Goal: Task Accomplishment & Management: Manage account settings

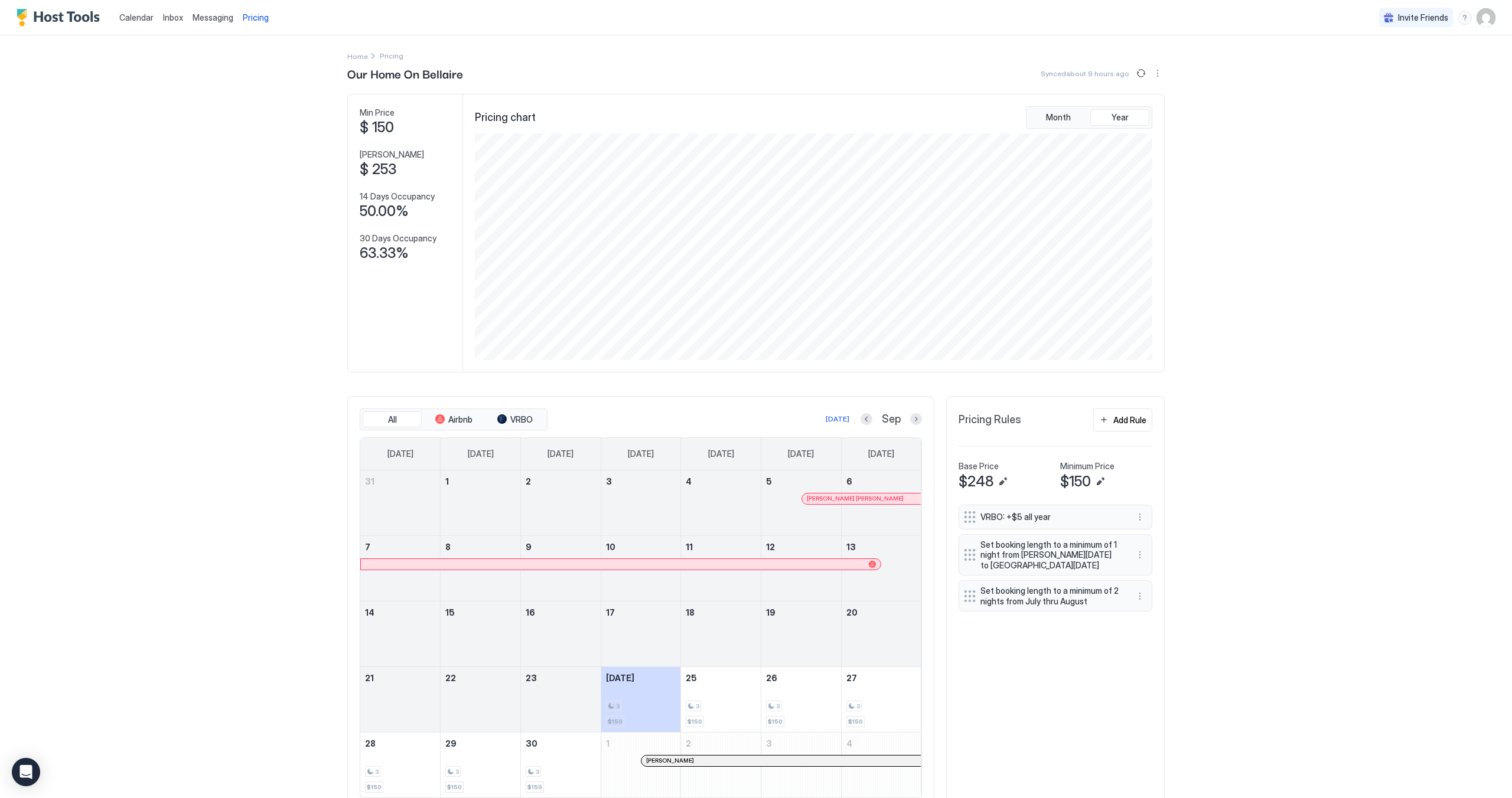
scroll to position [51, 0]
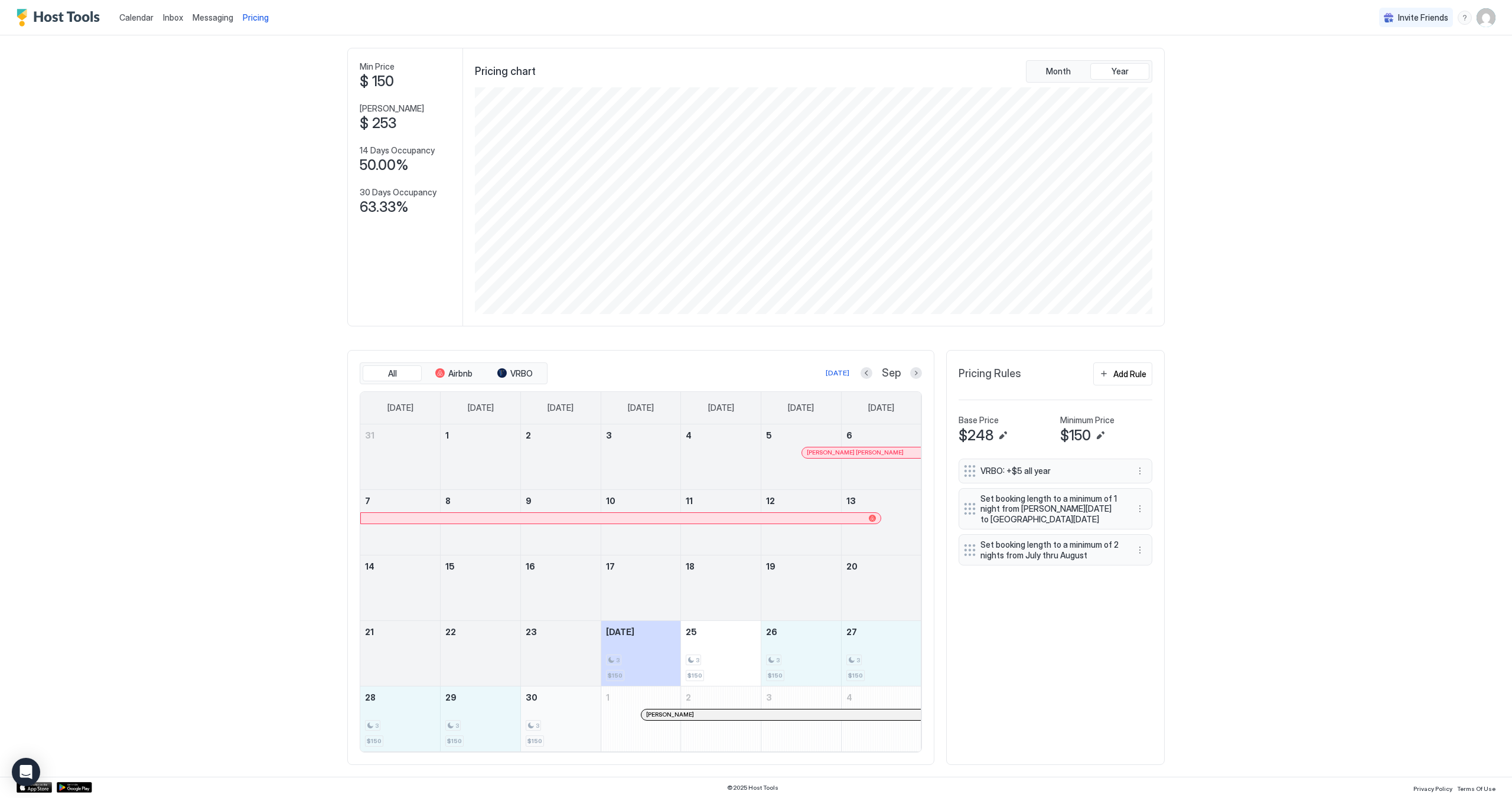
drag, startPoint x: 793, startPoint y: 646, endPoint x: 568, endPoint y: 720, distance: 236.9
click at [568, 720] on tbody "31 1 2 3 4 5 [PERSON_NAME] [PERSON_NAME] 6 7 8 9 10 11 12 13 14 15 16 17 18 19 …" at bounding box center [641, 588] width 561 height 327
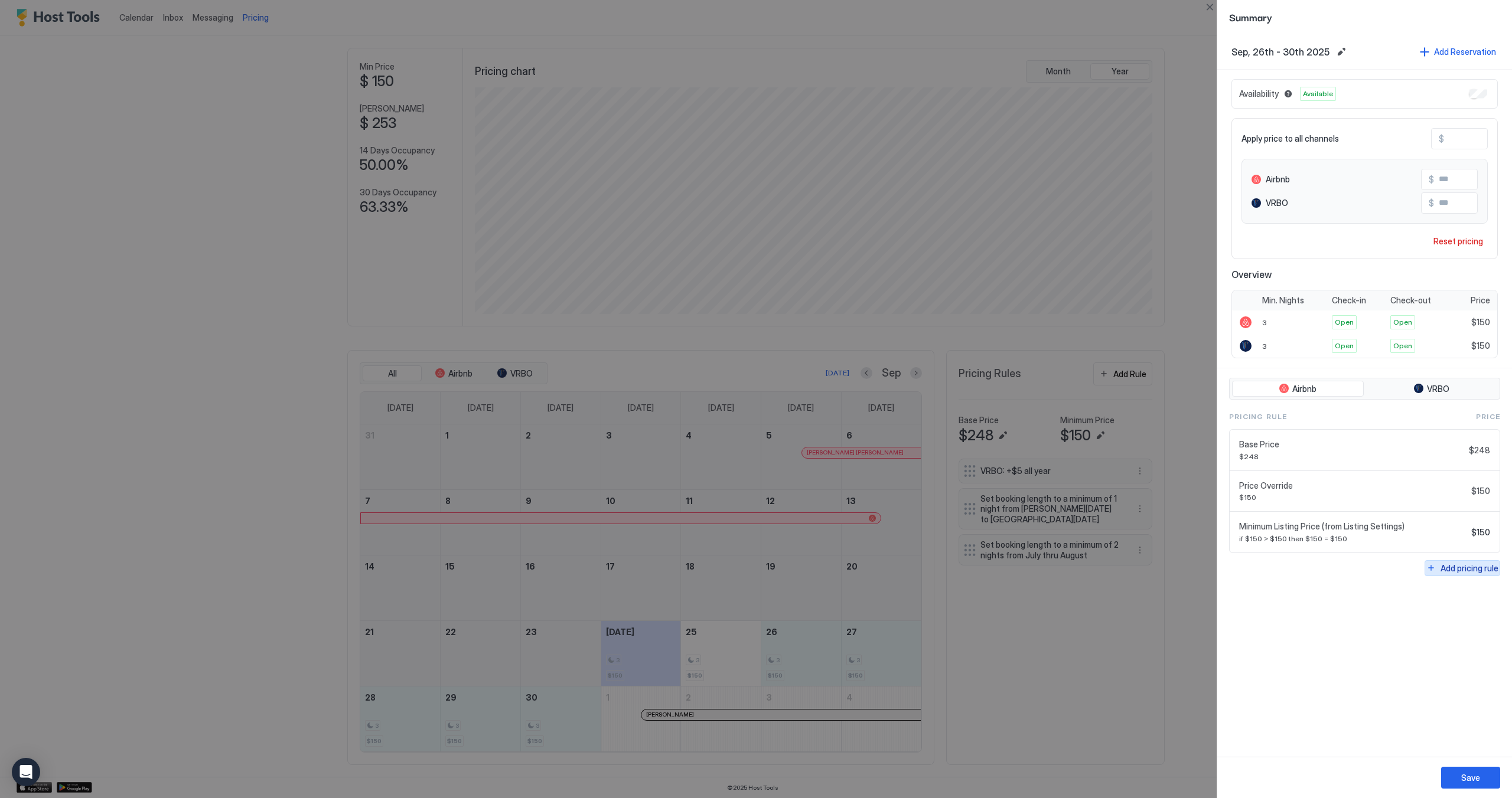
click at [1452, 565] on div "Add pricing rule" at bounding box center [1469, 568] width 58 height 13
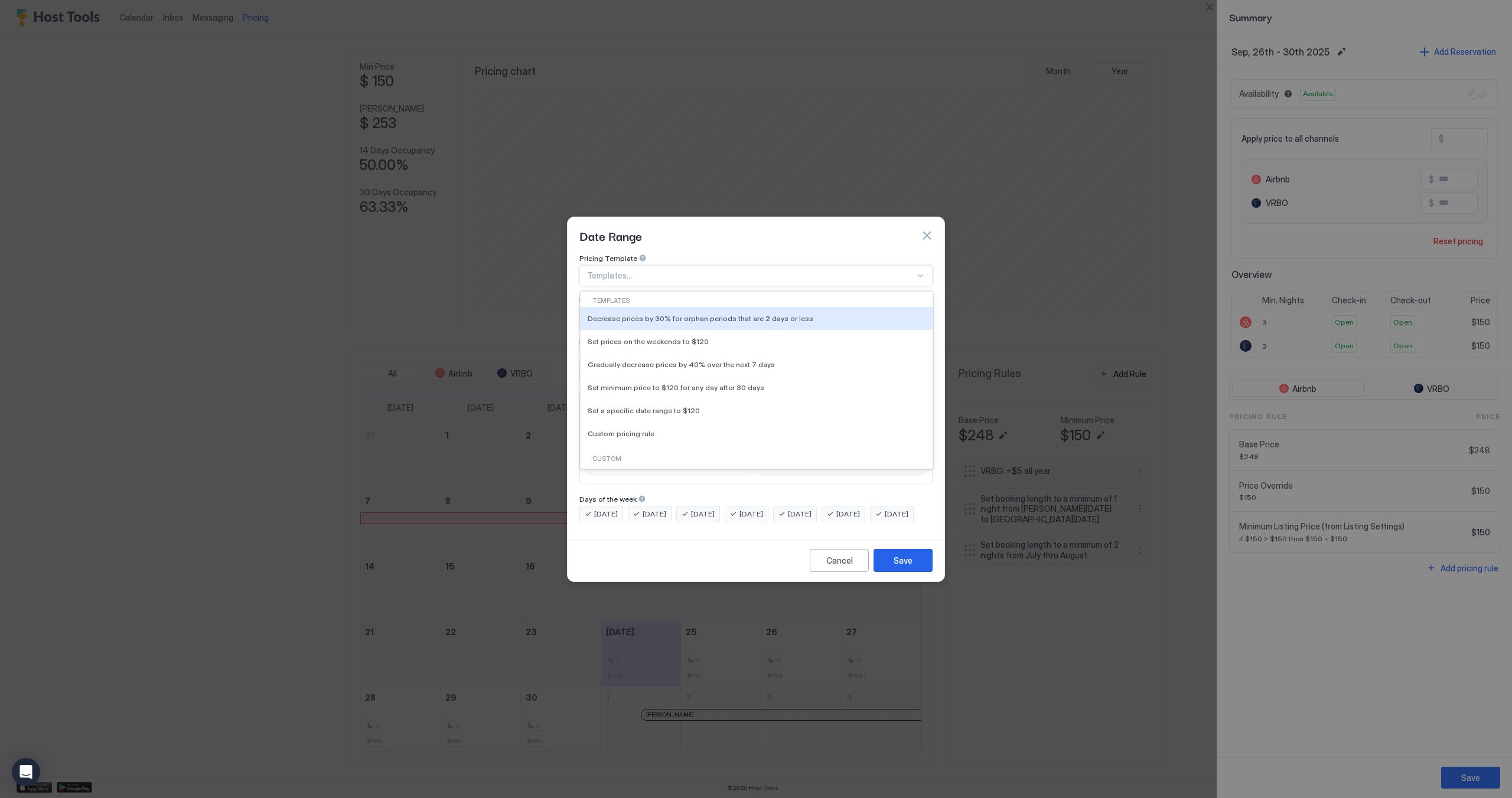
click at [643, 270] on div at bounding box center [751, 275] width 328 height 11
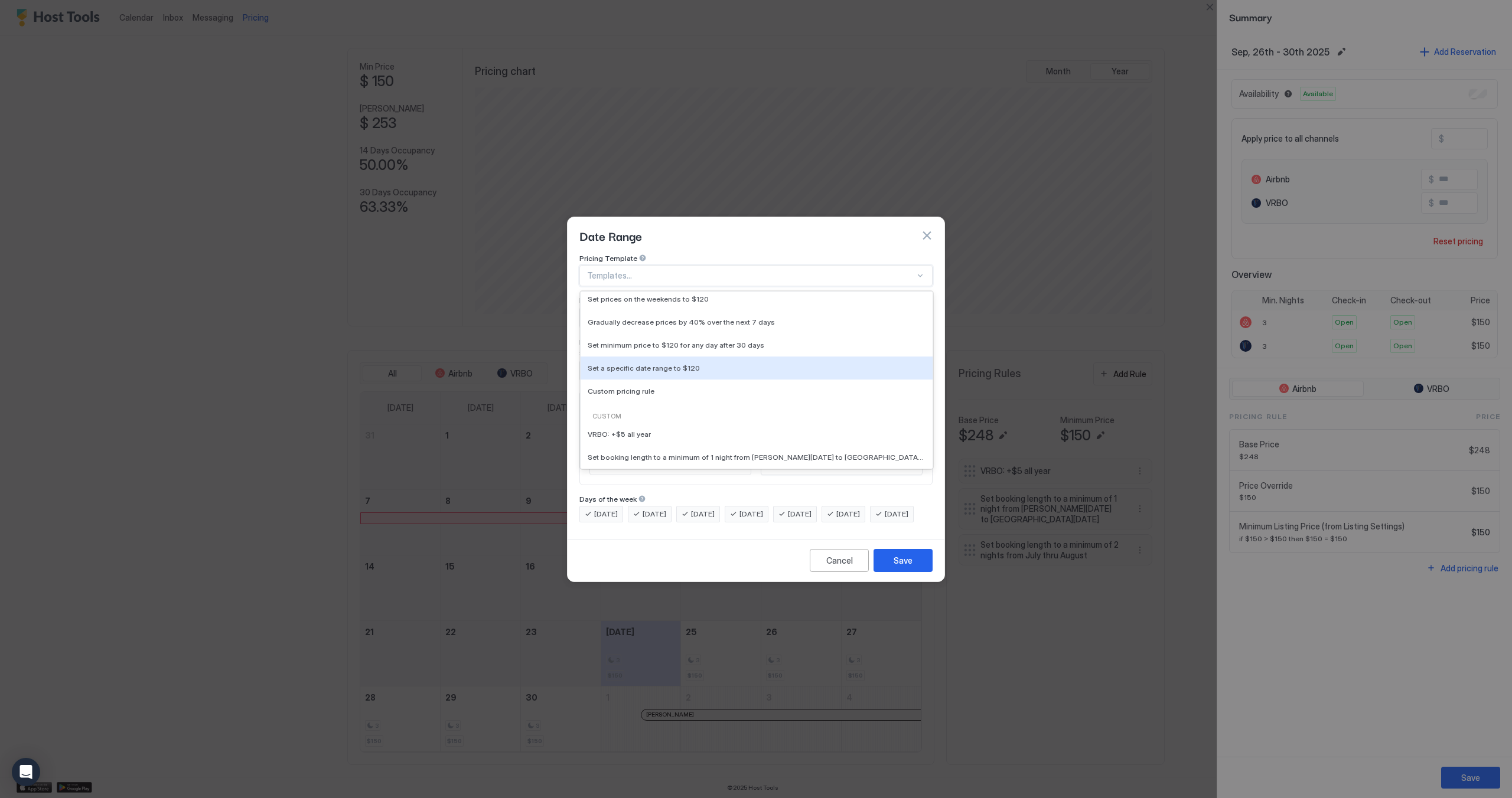
scroll to position [70, 0]
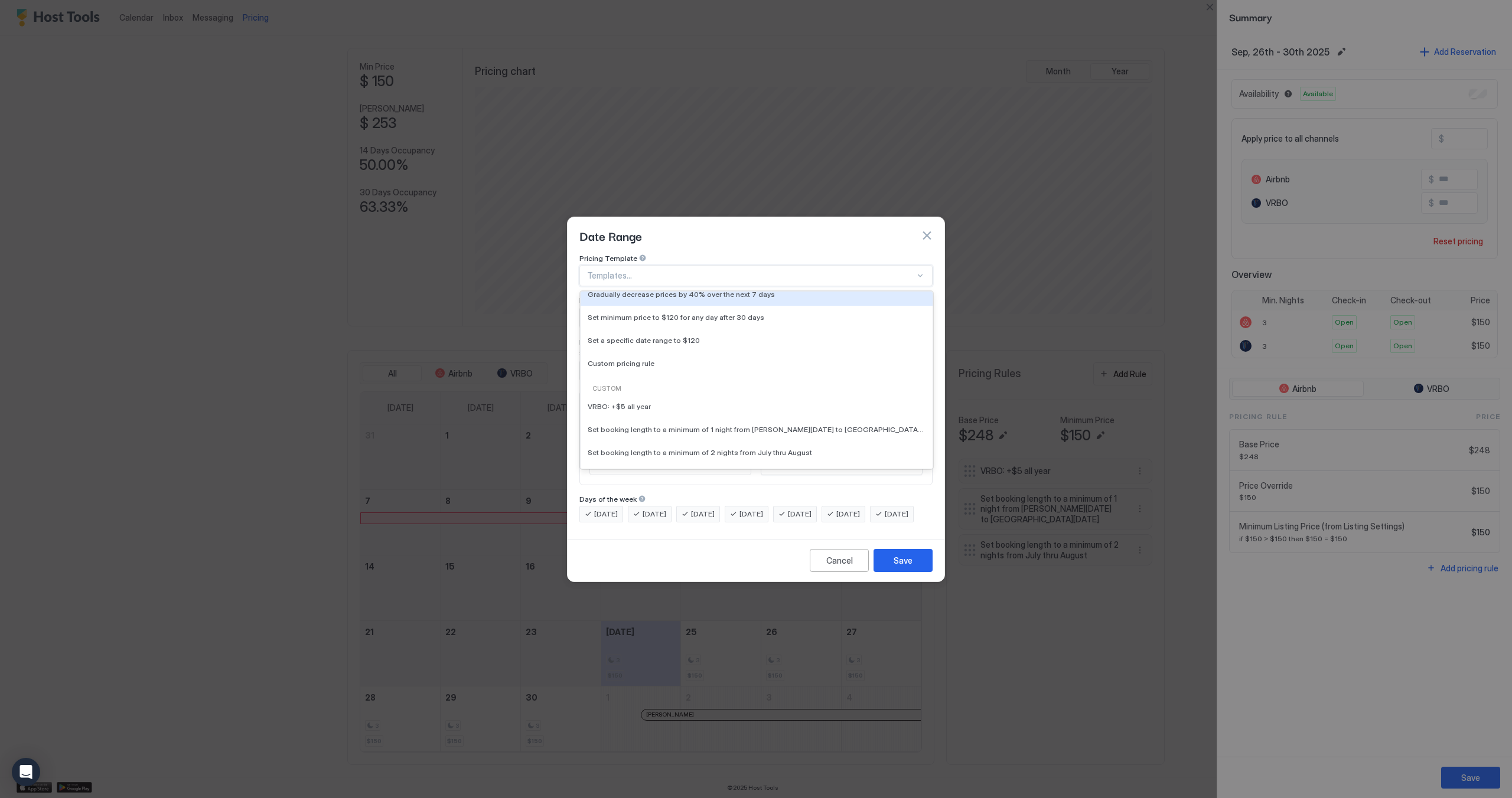
click at [831, 237] on div "Date Range" at bounding box center [756, 235] width 377 height 36
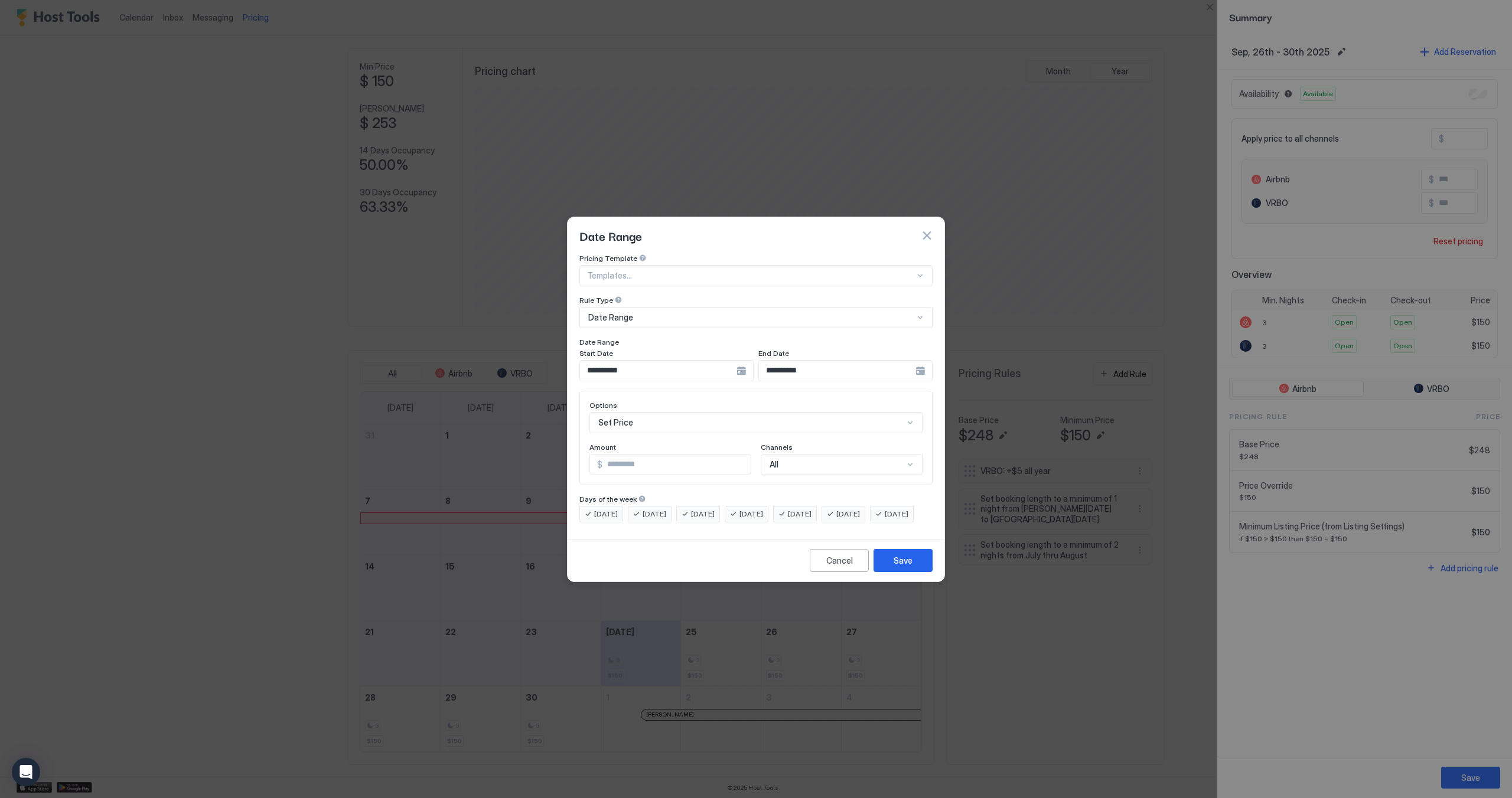
click at [929, 230] on button "button" at bounding box center [927, 235] width 12 height 12
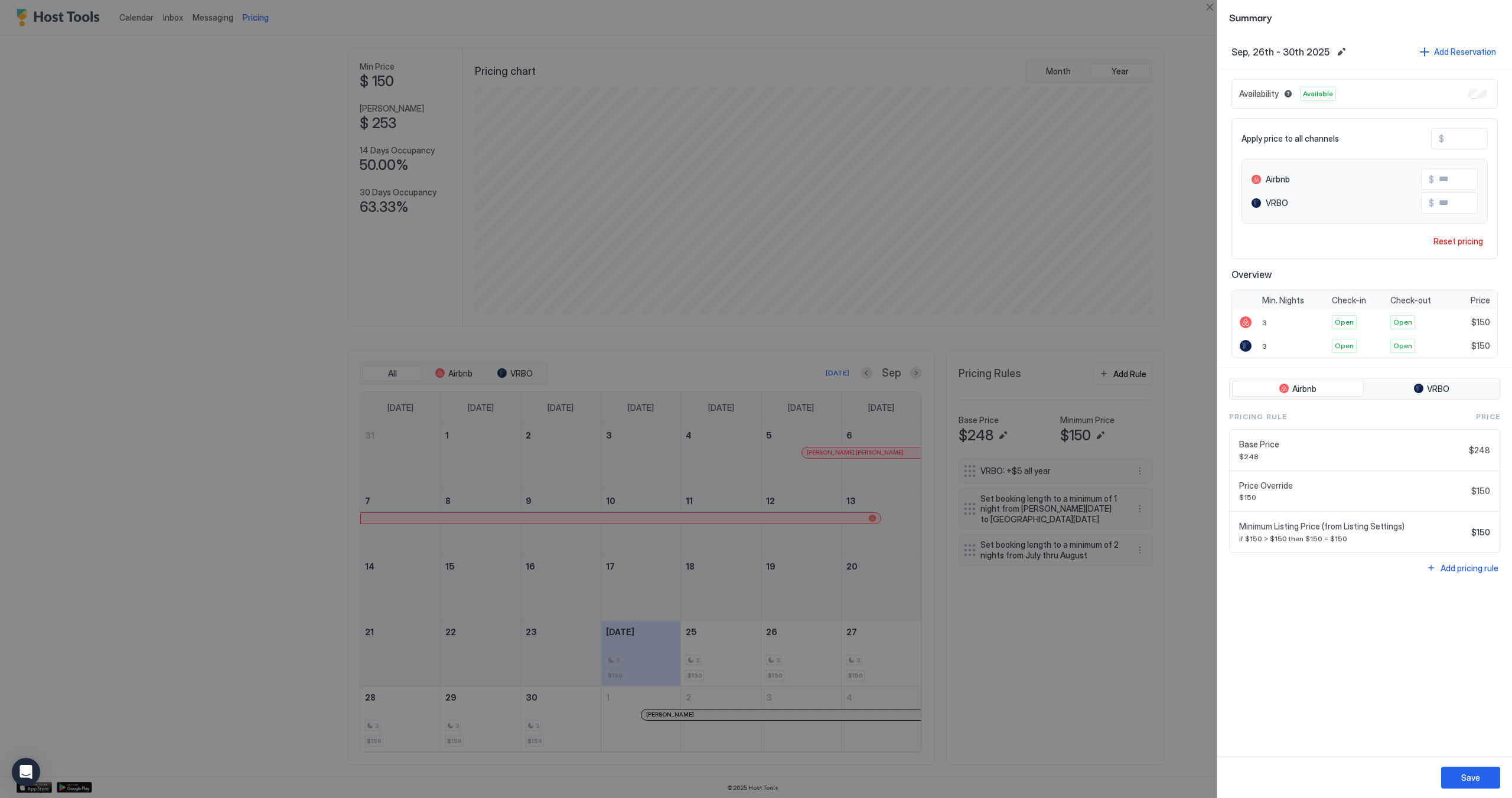
click at [1103, 381] on div at bounding box center [756, 399] width 1512 height 798
click at [1450, 570] on div "Airbnb VRBO Pricing Rule Price Base Price $248 $248 Price Override $150 $150 Mi…" at bounding box center [1365, 476] width 295 height 217
click at [1457, 563] on div "Add pricing rule" at bounding box center [1469, 568] width 58 height 13
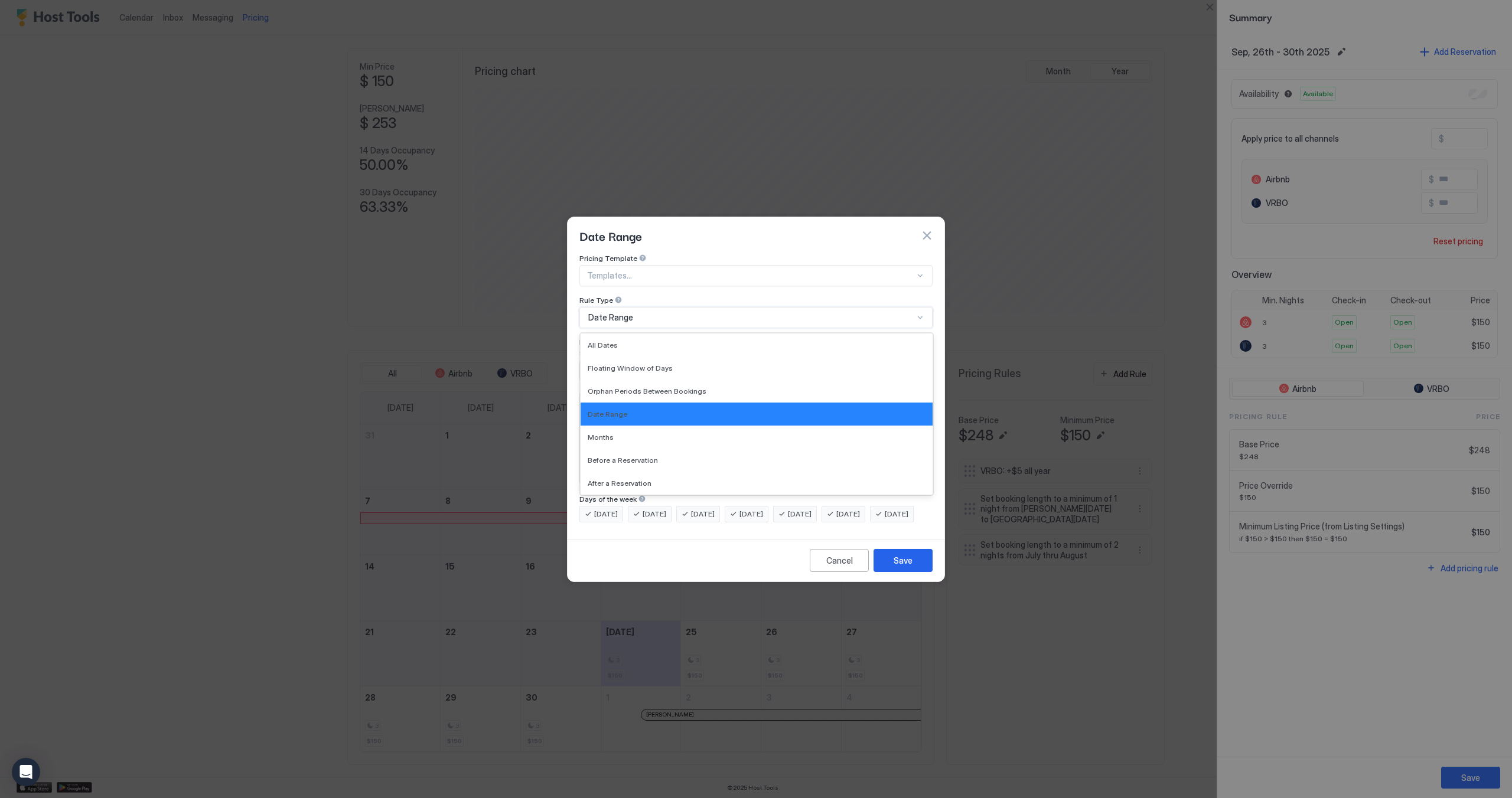
click at [648, 312] on div "Date Range" at bounding box center [751, 318] width 325 height 11
click at [662, 409] on div "Date Range" at bounding box center [756, 413] width 338 height 9
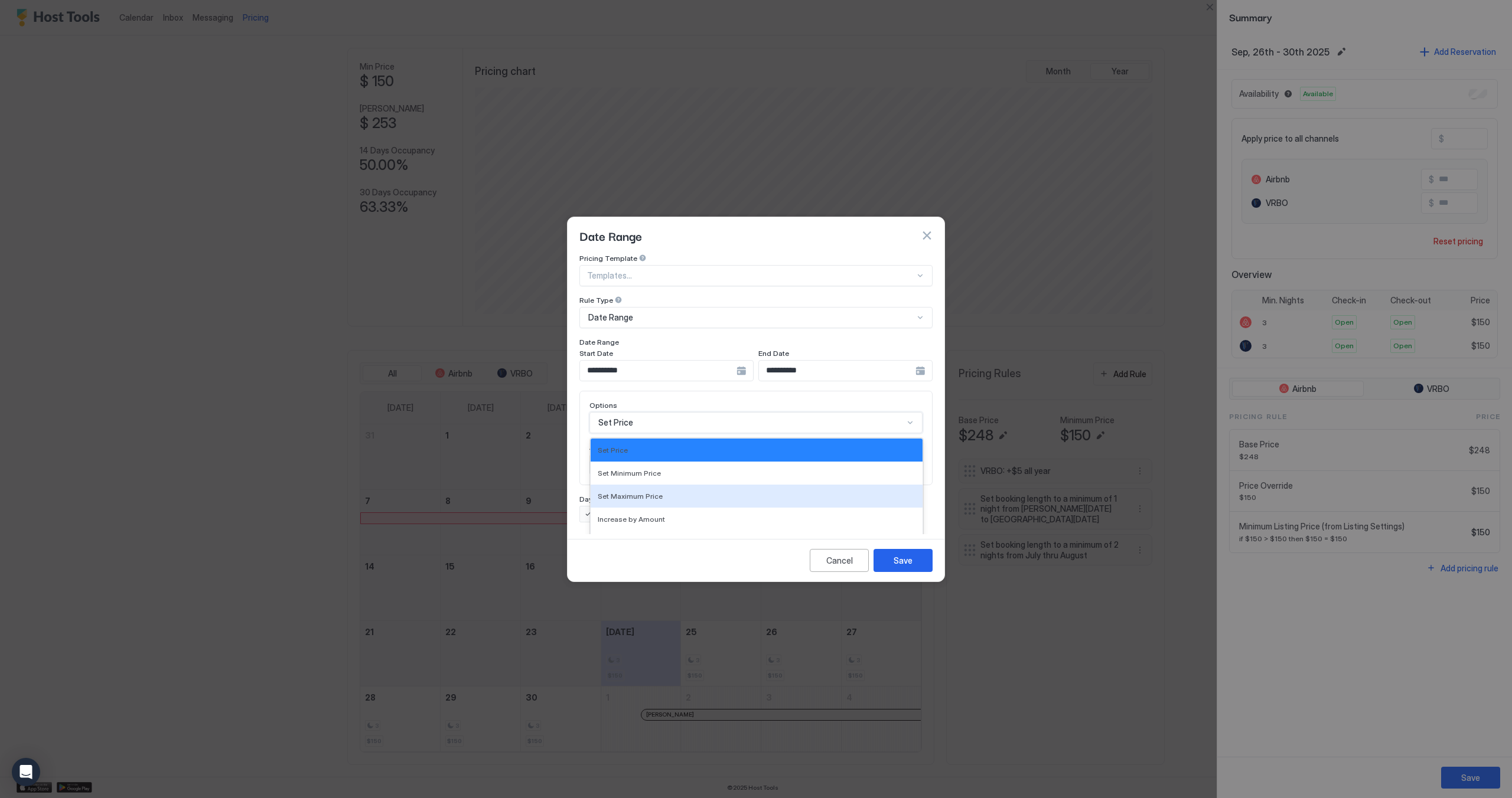
scroll to position [62, 0]
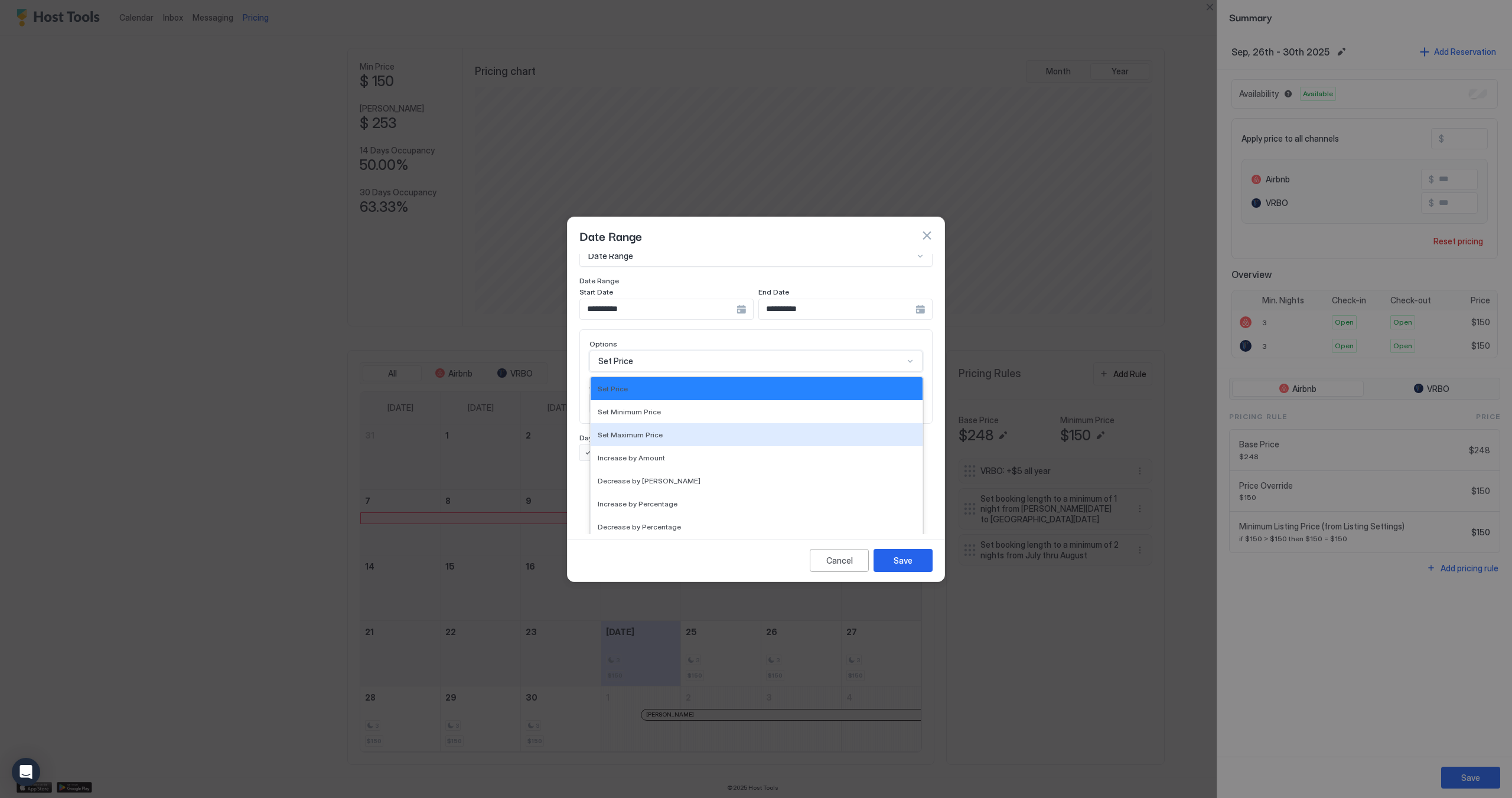
click at [699, 371] on div "17 results available. Use Up and Down to choose options, press Enter to select …" at bounding box center [756, 361] width 333 height 21
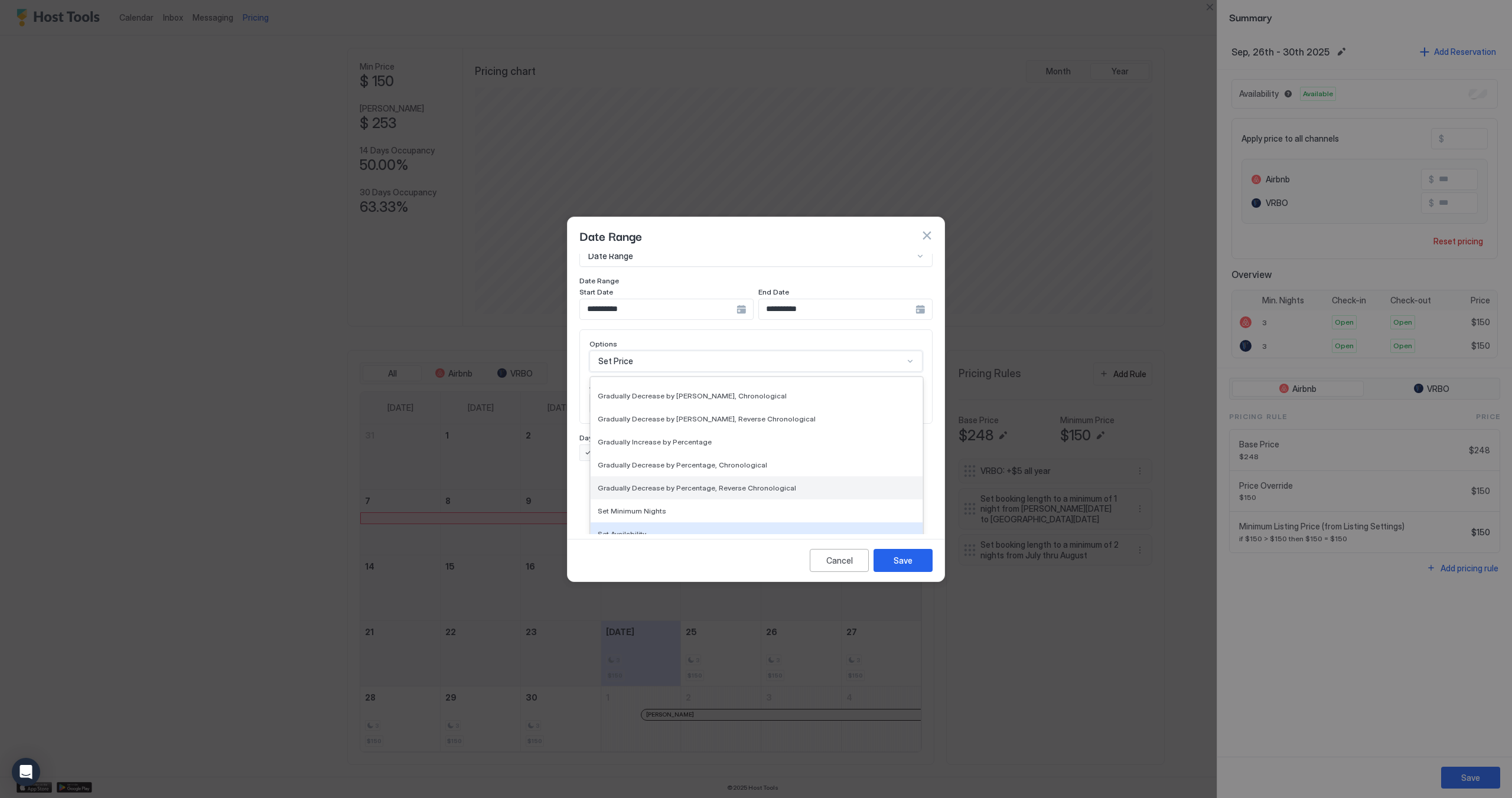
scroll to position [214, 0]
click at [694, 470] on div "Set Minimum Nights" at bounding box center [756, 474] width 318 height 9
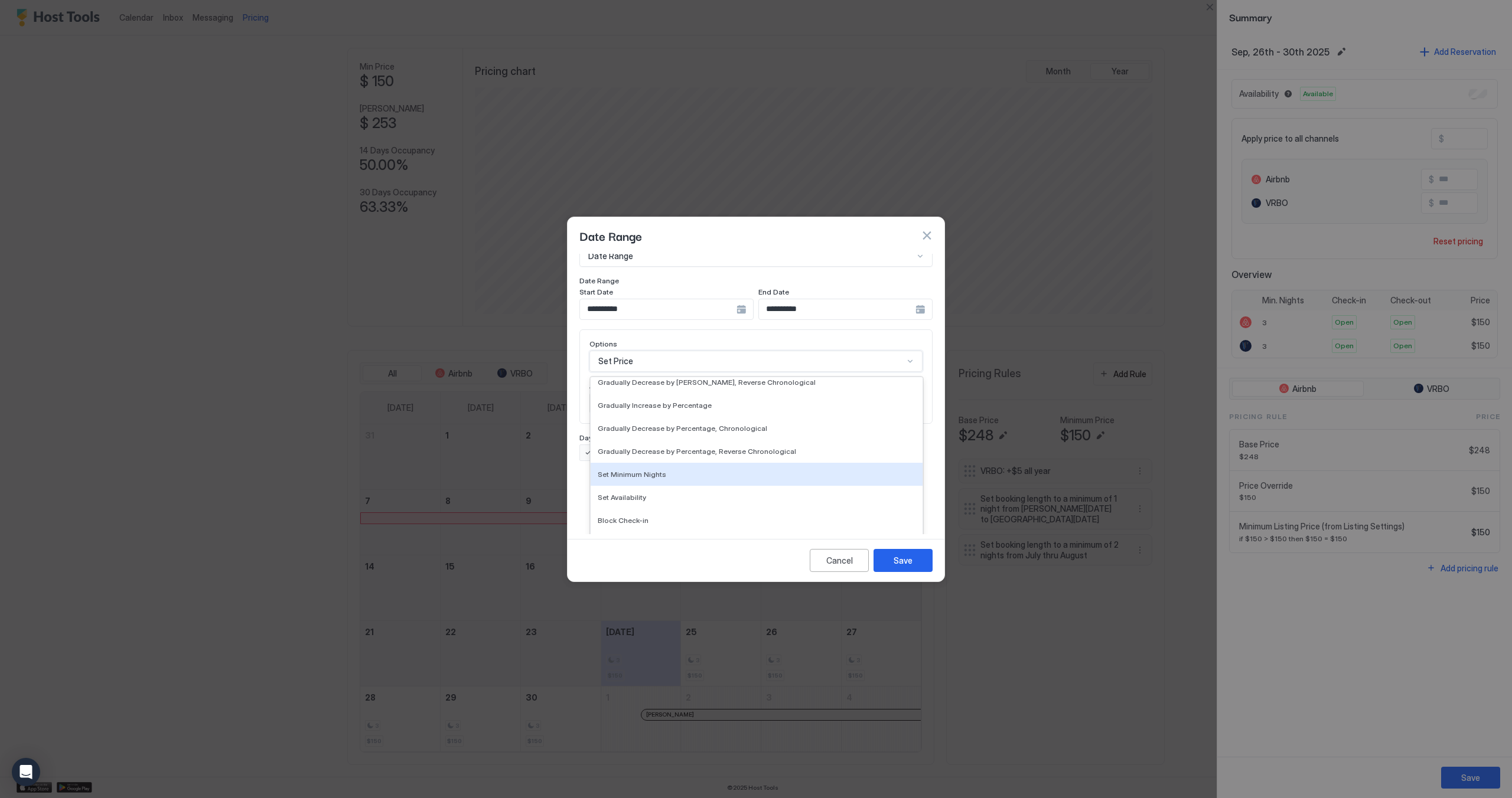
scroll to position [0, 0]
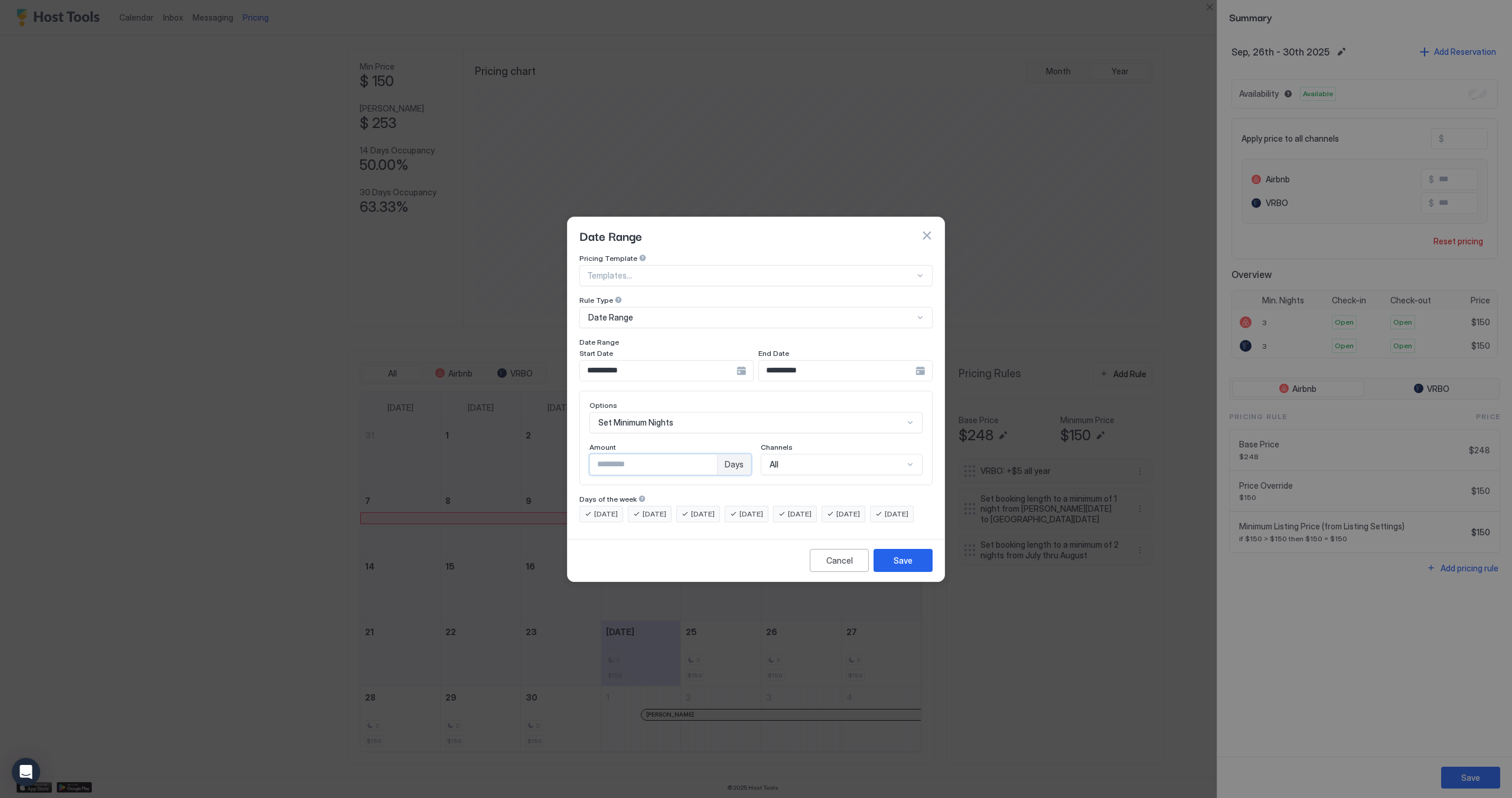
drag, startPoint x: 650, startPoint y: 448, endPoint x: 566, endPoint y: 448, distance: 84.0
click at [566, 448] on div "**********" at bounding box center [756, 399] width 1512 height 798
type input "*"
click at [911, 566] on div "Save" at bounding box center [903, 560] width 19 height 13
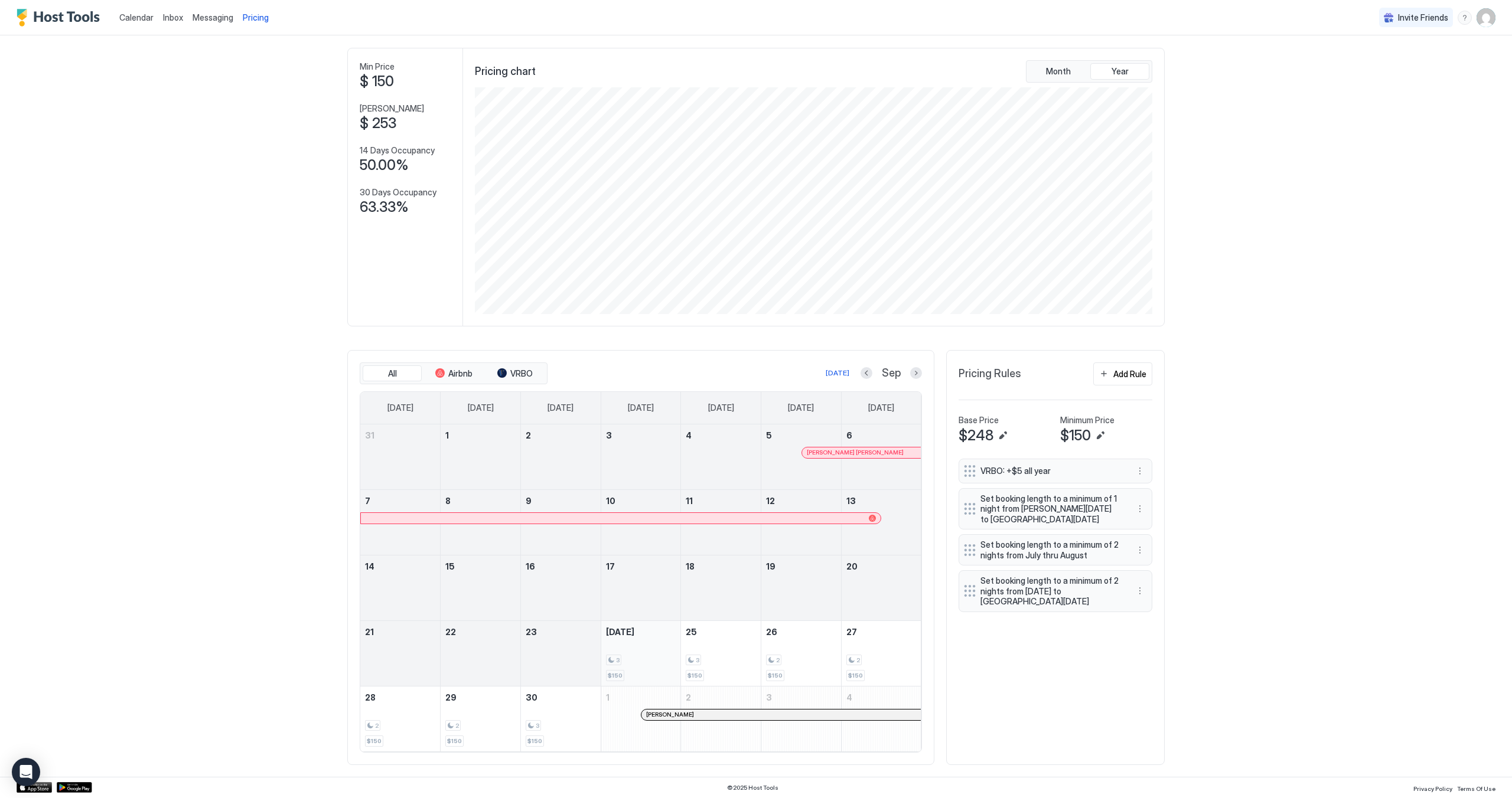
click at [641, 666] on div "3" at bounding box center [641, 660] width 70 height 11
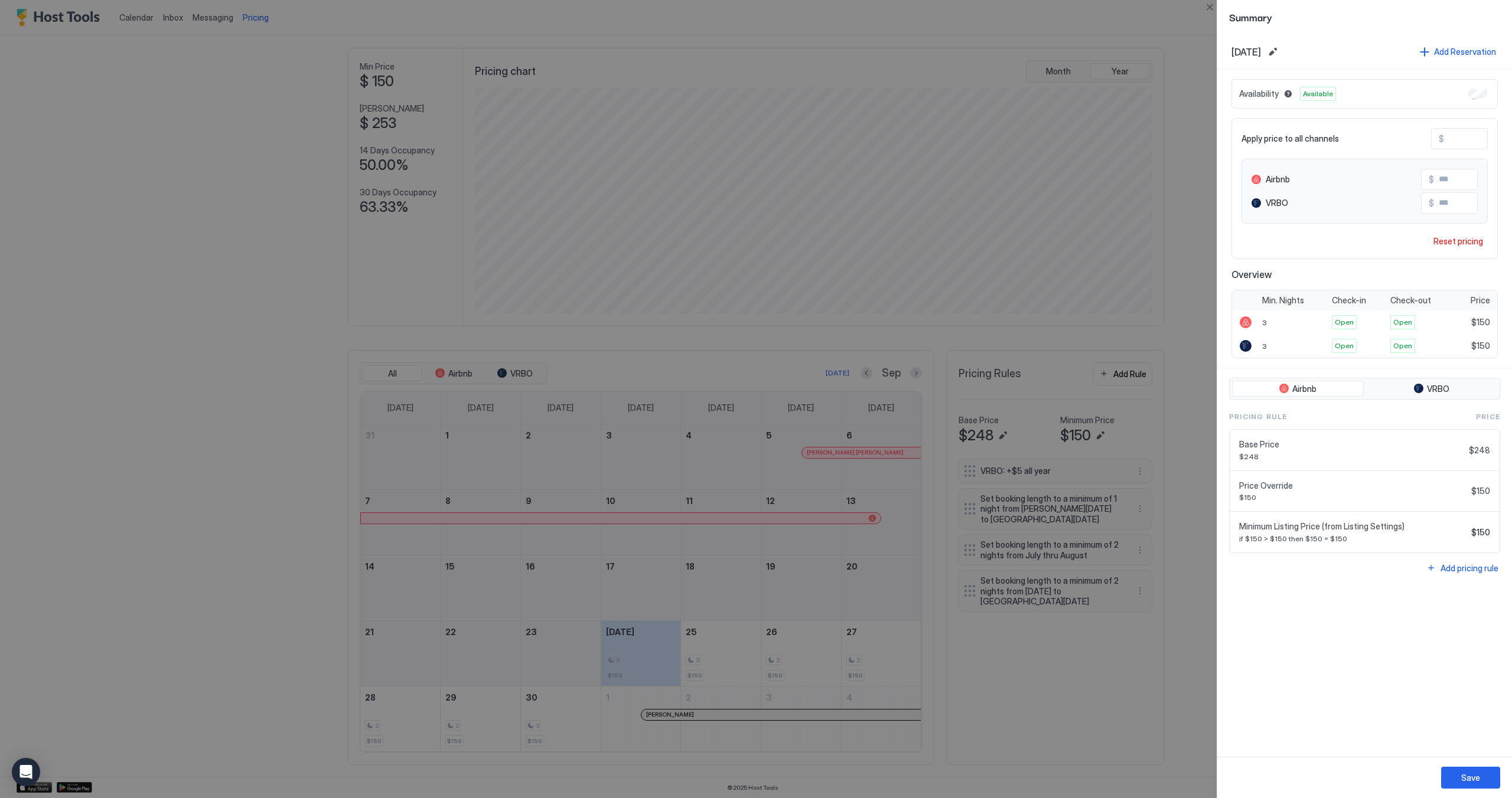
drag, startPoint x: 652, startPoint y: 662, endPoint x: 560, endPoint y: 724, distance: 110.9
click at [554, 728] on div at bounding box center [756, 399] width 1512 height 798
click at [1189, 71] on div at bounding box center [756, 399] width 1512 height 798
click at [1209, 6] on button "Close" at bounding box center [1209, 7] width 14 height 14
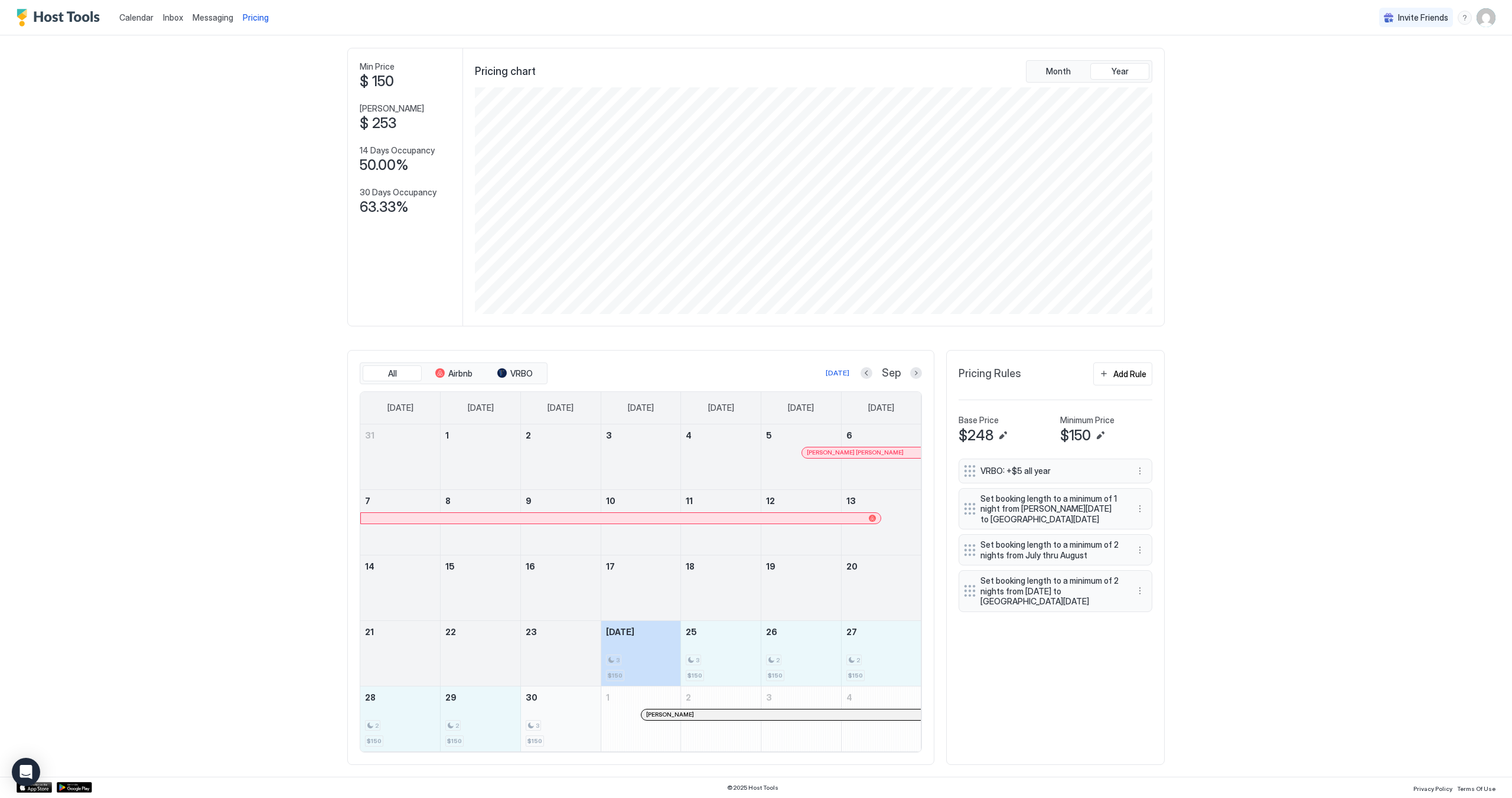
drag, startPoint x: 634, startPoint y: 646, endPoint x: 544, endPoint y: 729, distance: 122.4
click at [544, 729] on tbody "31 1 2 3 4 5 [PERSON_NAME] [PERSON_NAME] 6 7 8 9 10 11 12 13 14 15 16 17 18 19 …" at bounding box center [641, 588] width 561 height 327
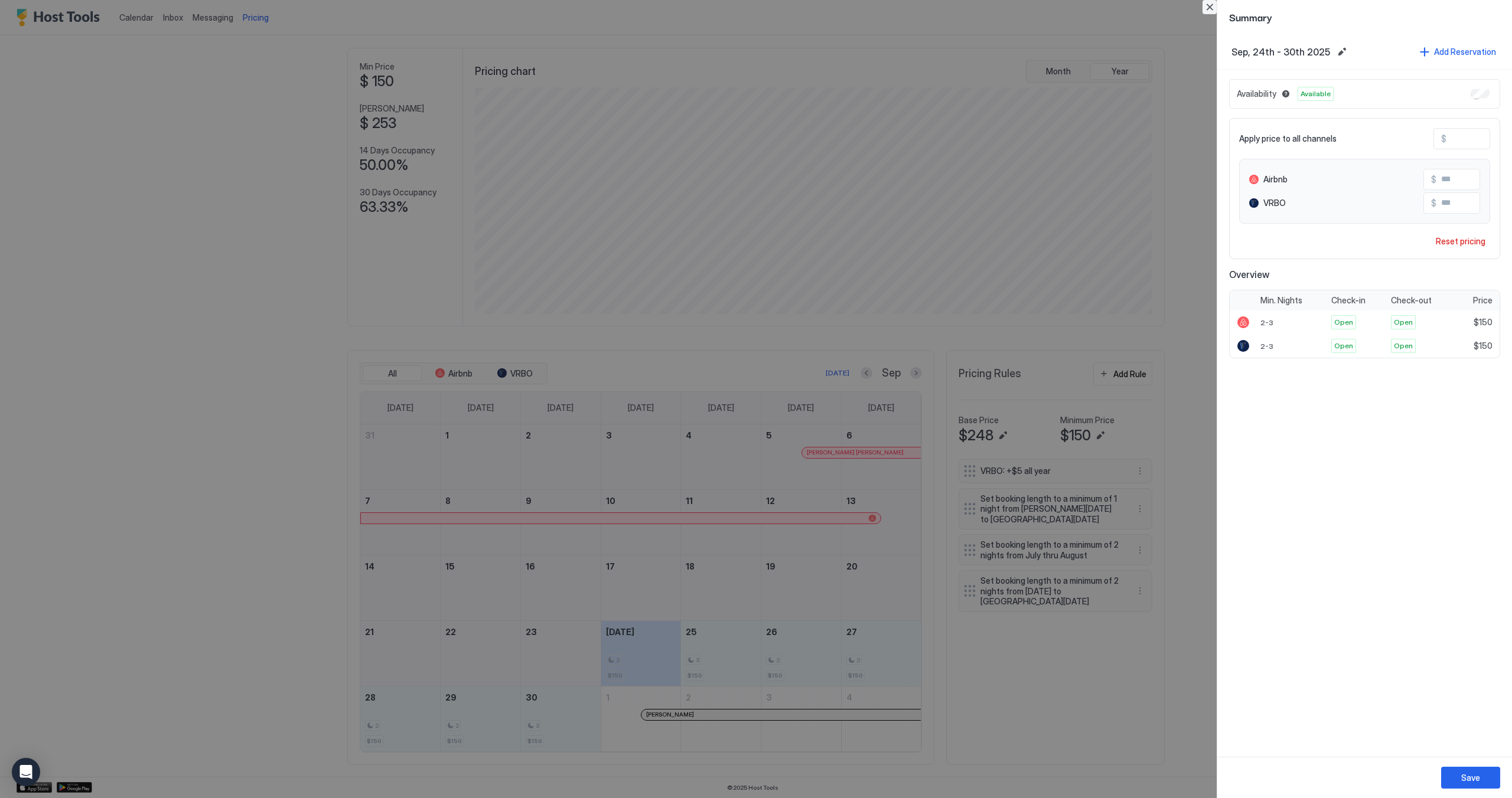
click at [1209, 9] on button "Close" at bounding box center [1209, 7] width 14 height 14
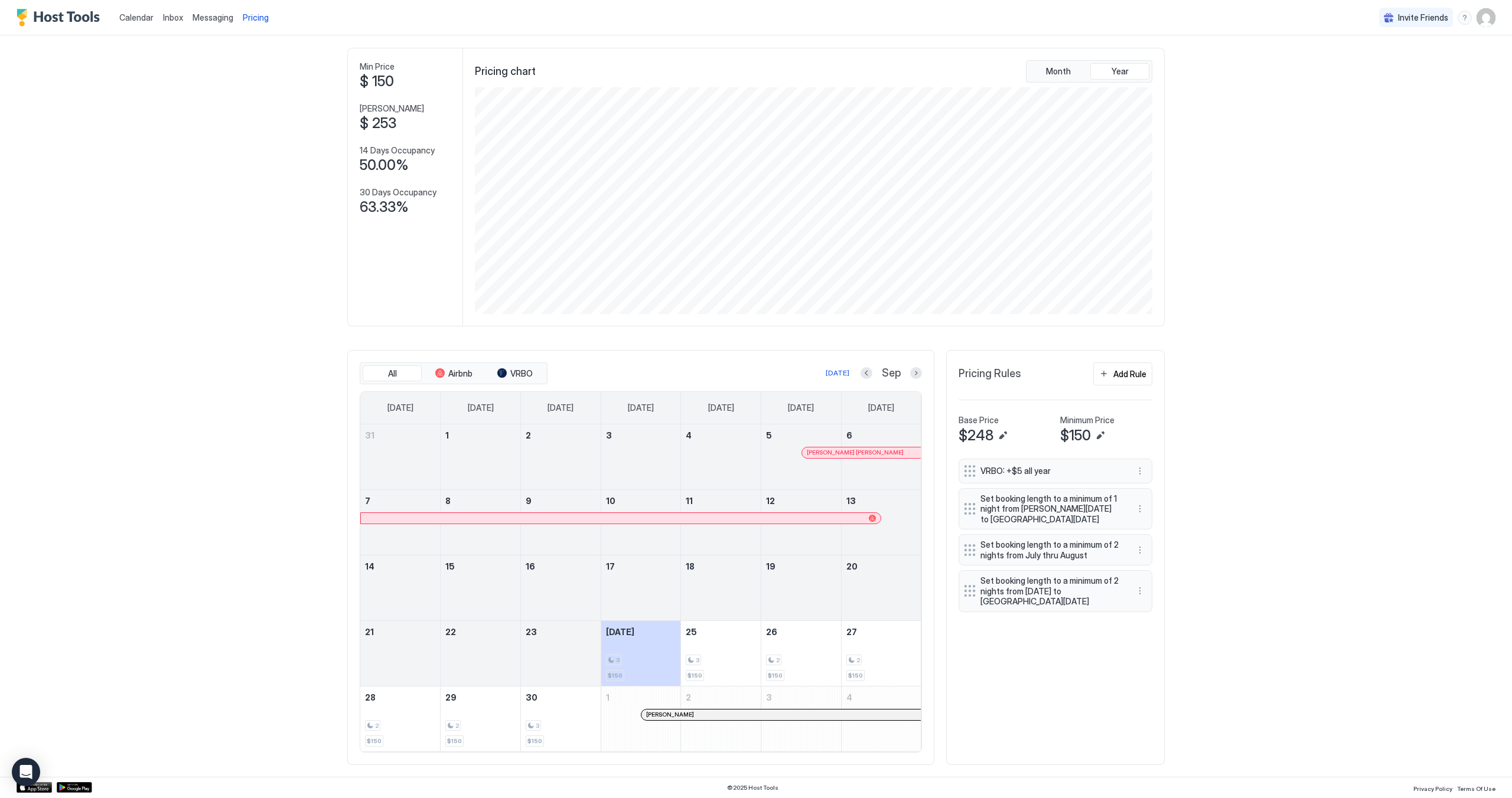
scroll to position [51, 0]
click at [913, 374] on button "Next month" at bounding box center [916, 373] width 12 height 12
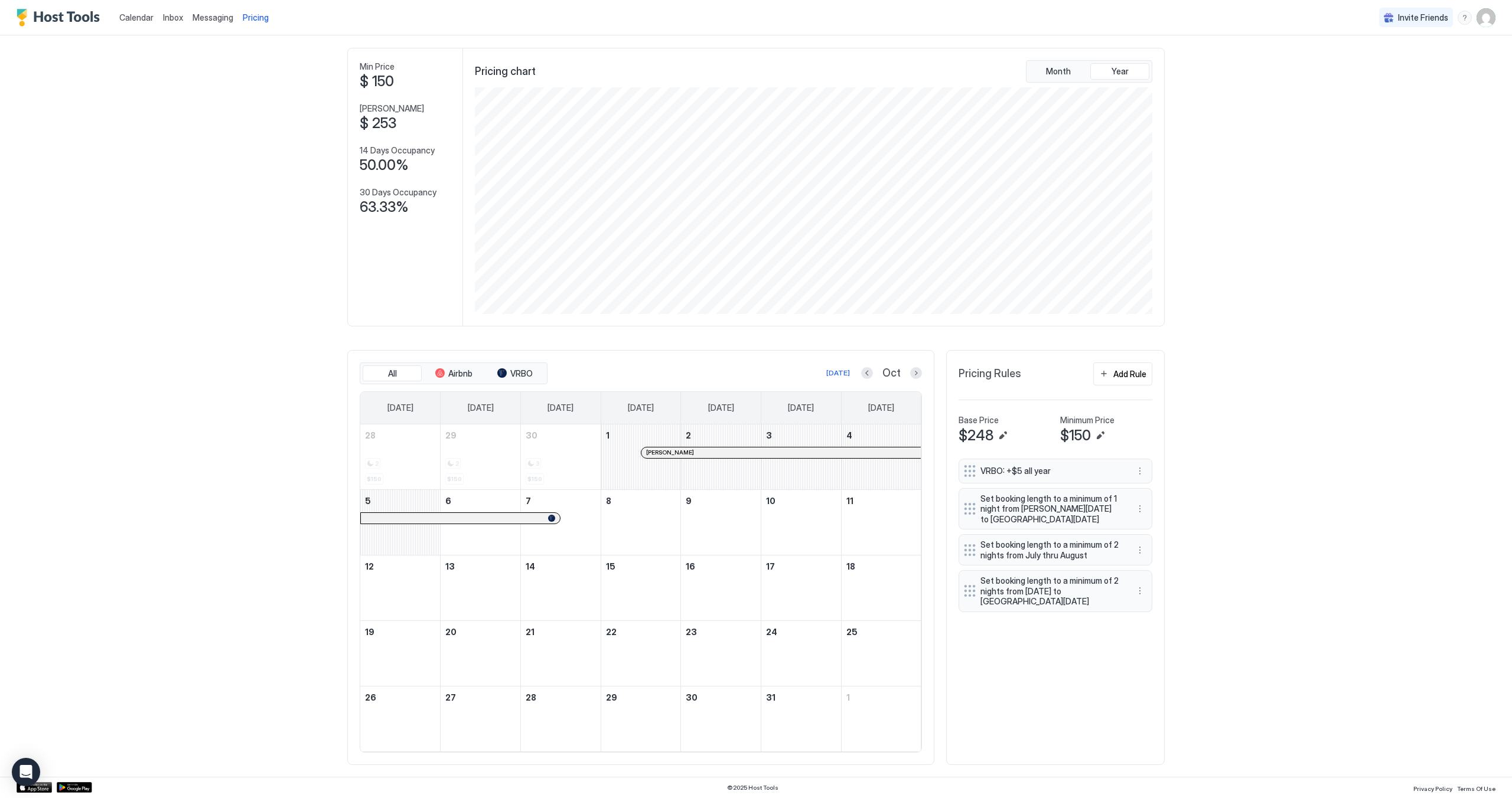
scroll to position [0, 0]
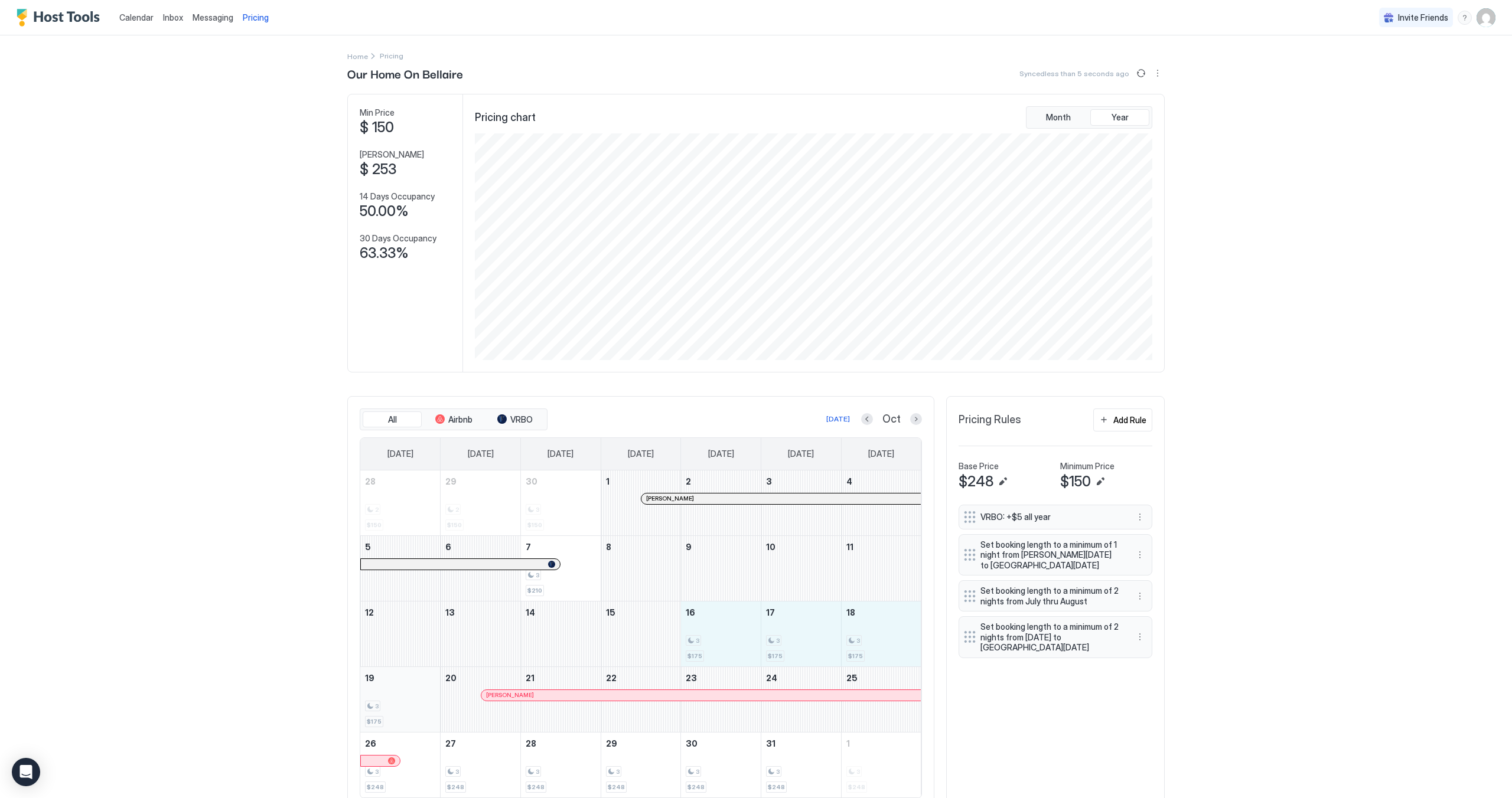
drag, startPoint x: 726, startPoint y: 639, endPoint x: 388, endPoint y: 716, distance: 346.7
click at [388, 716] on tbody "28 2 $150 29 2 $150 30 3 $150 1 [PERSON_NAME] 2 3 4 5 6 7 3 $210 8 9 10 11 12 1…" at bounding box center [641, 633] width 561 height 327
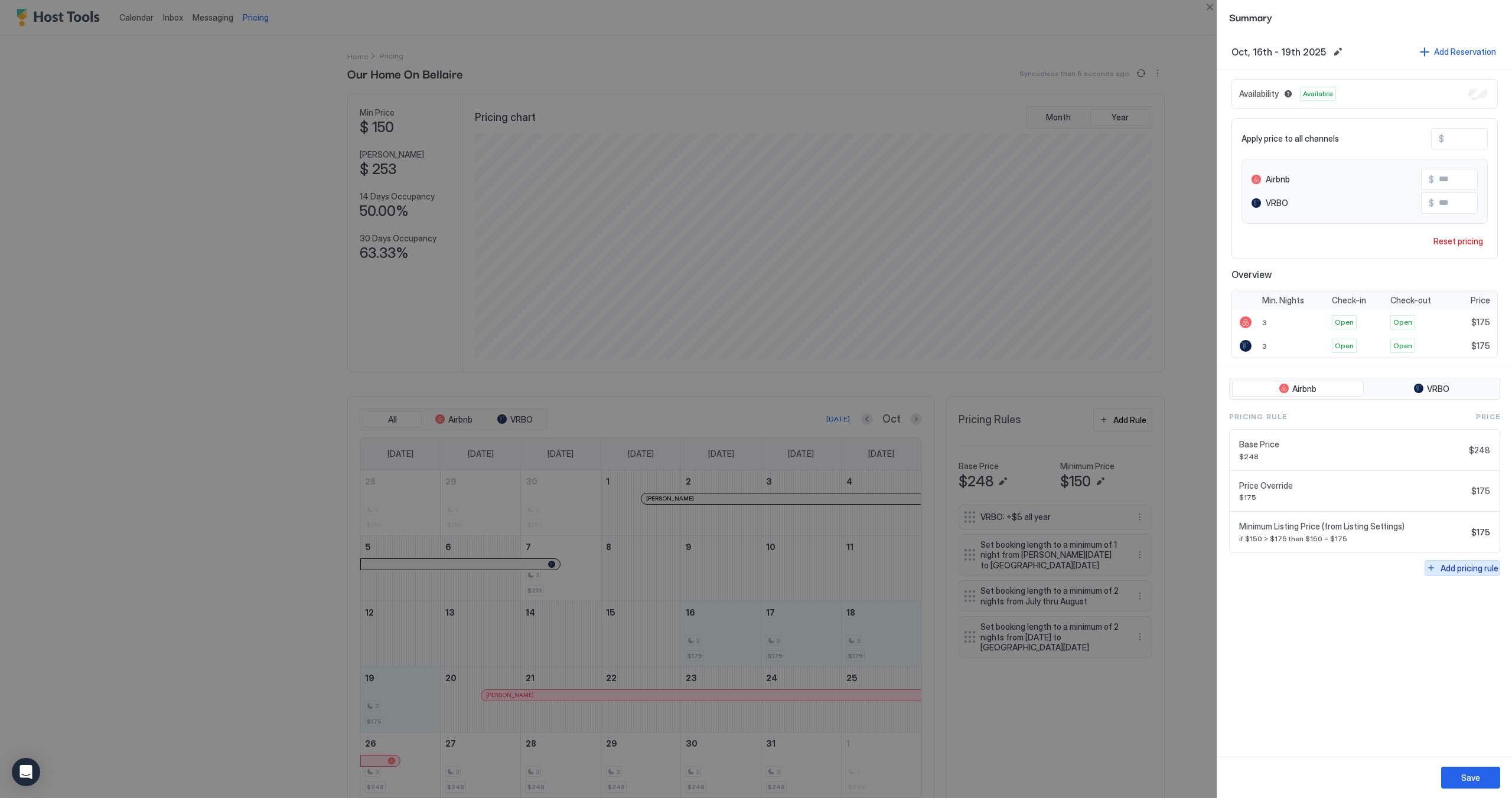
click at [1458, 563] on div "Add pricing rule" at bounding box center [1469, 568] width 58 height 13
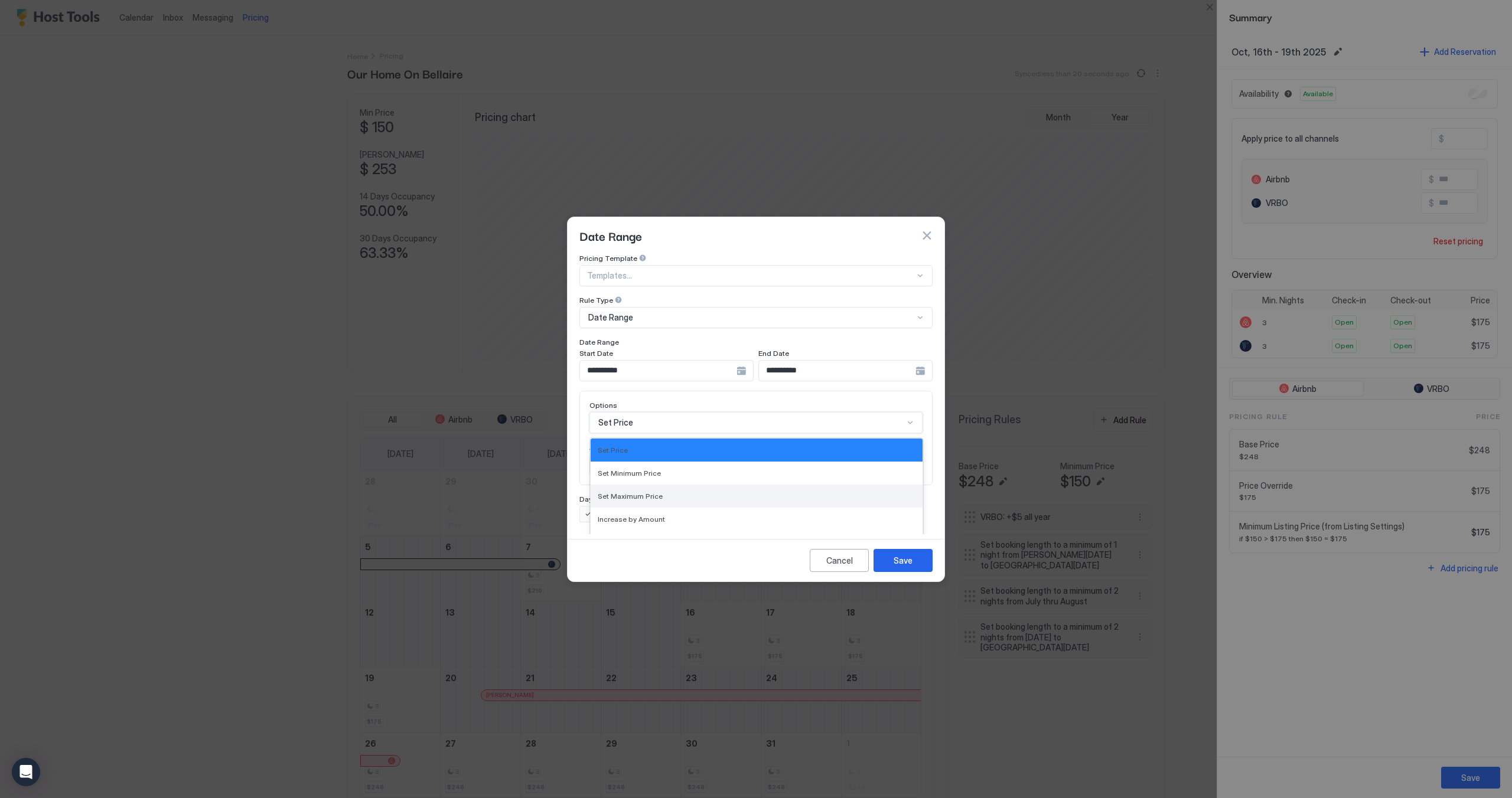
scroll to position [62, 0]
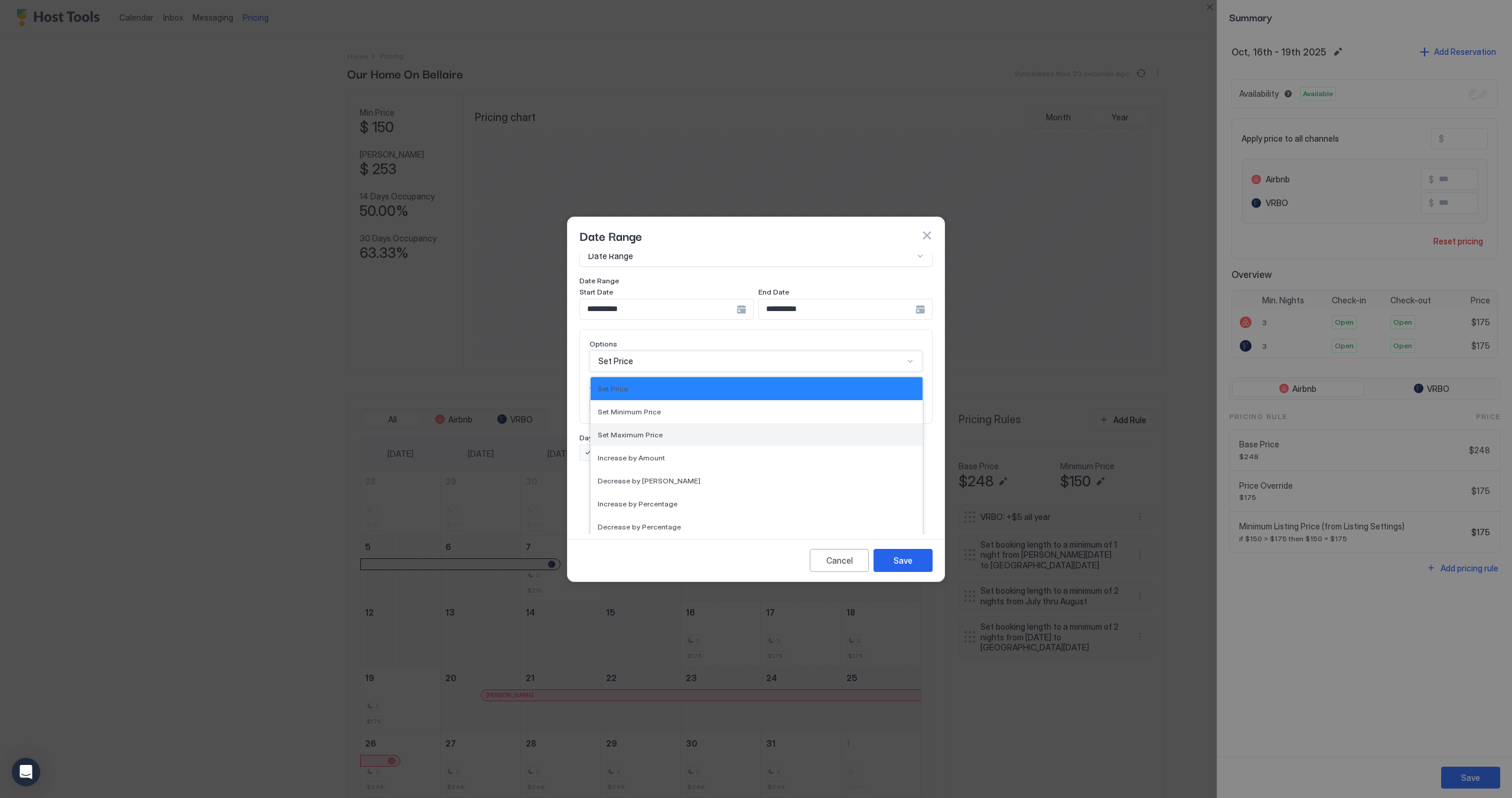
click at [666, 371] on div "17 results available. Use Up and Down to choose options, press Enter to select …" at bounding box center [756, 361] width 333 height 21
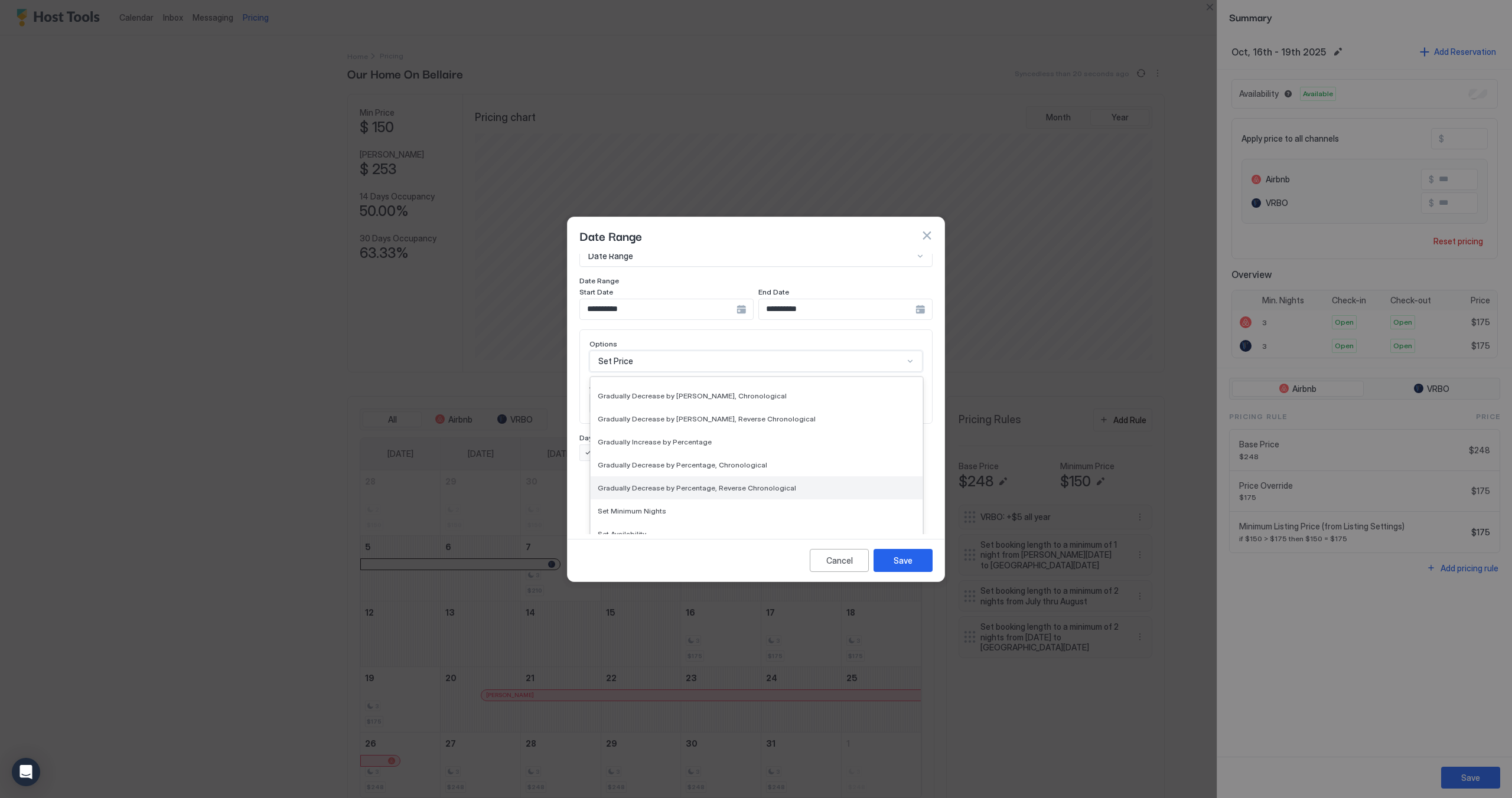
scroll to position [214, 0]
click at [676, 469] on div "Set Minimum Nights" at bounding box center [756, 473] width 318 height 9
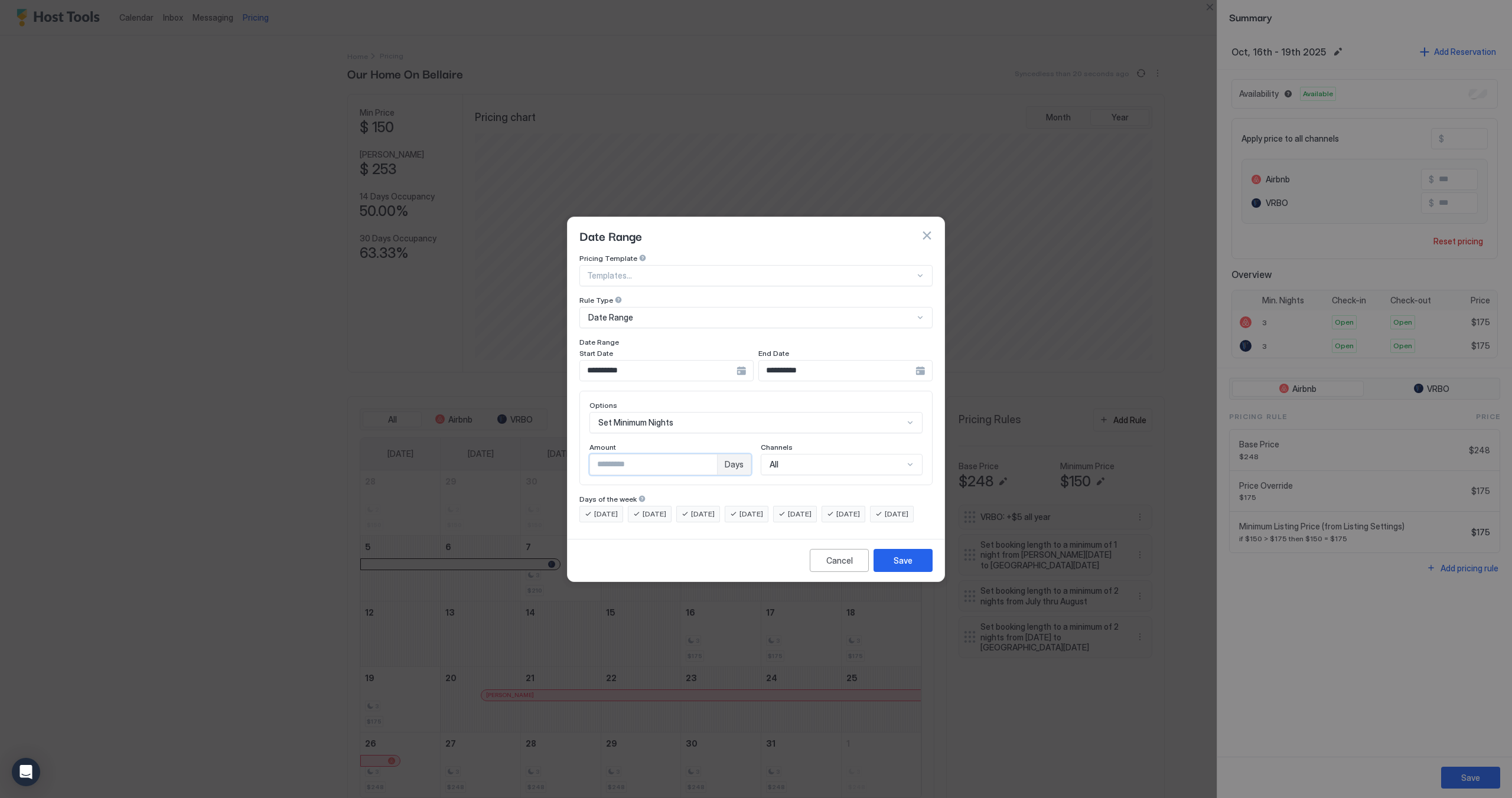
drag, startPoint x: 646, startPoint y: 452, endPoint x: 591, endPoint y: 454, distance: 55.0
click at [591, 454] on input "*" at bounding box center [653, 464] width 127 height 20
type input "*"
click at [897, 566] on div "Save" at bounding box center [903, 560] width 19 height 13
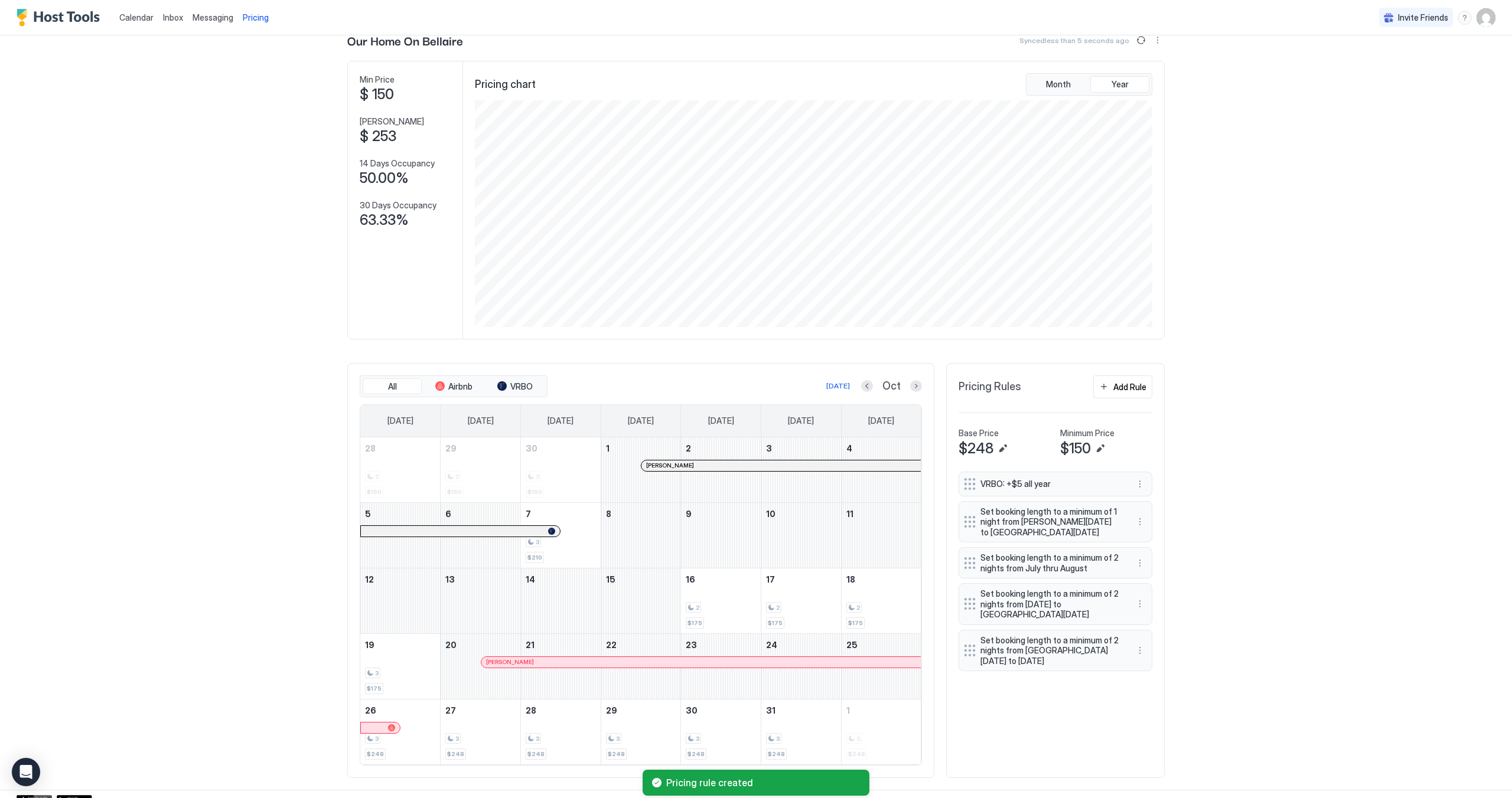
scroll to position [51, 0]
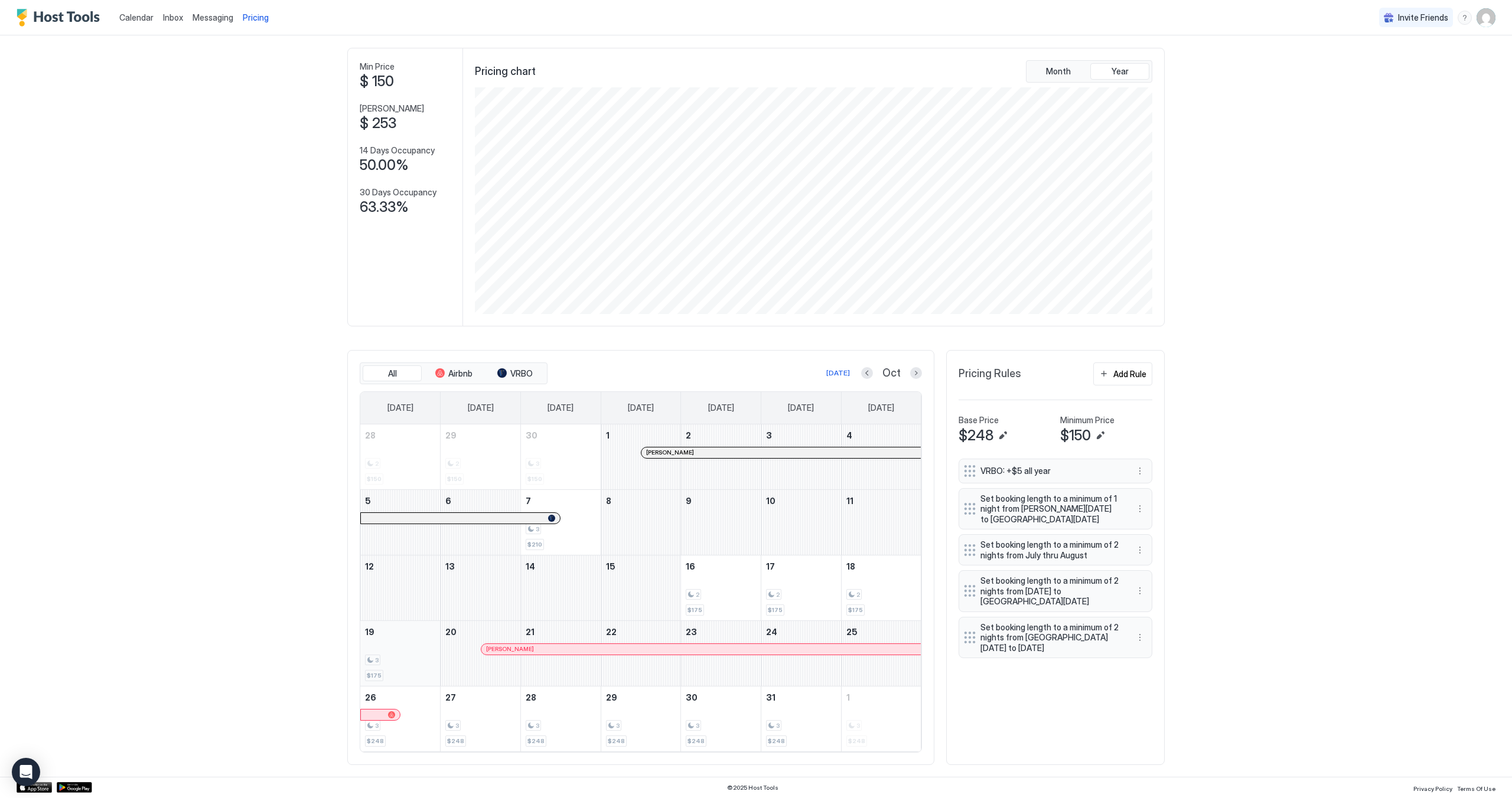
click at [395, 667] on div "3 $175" at bounding box center [400, 653] width 70 height 56
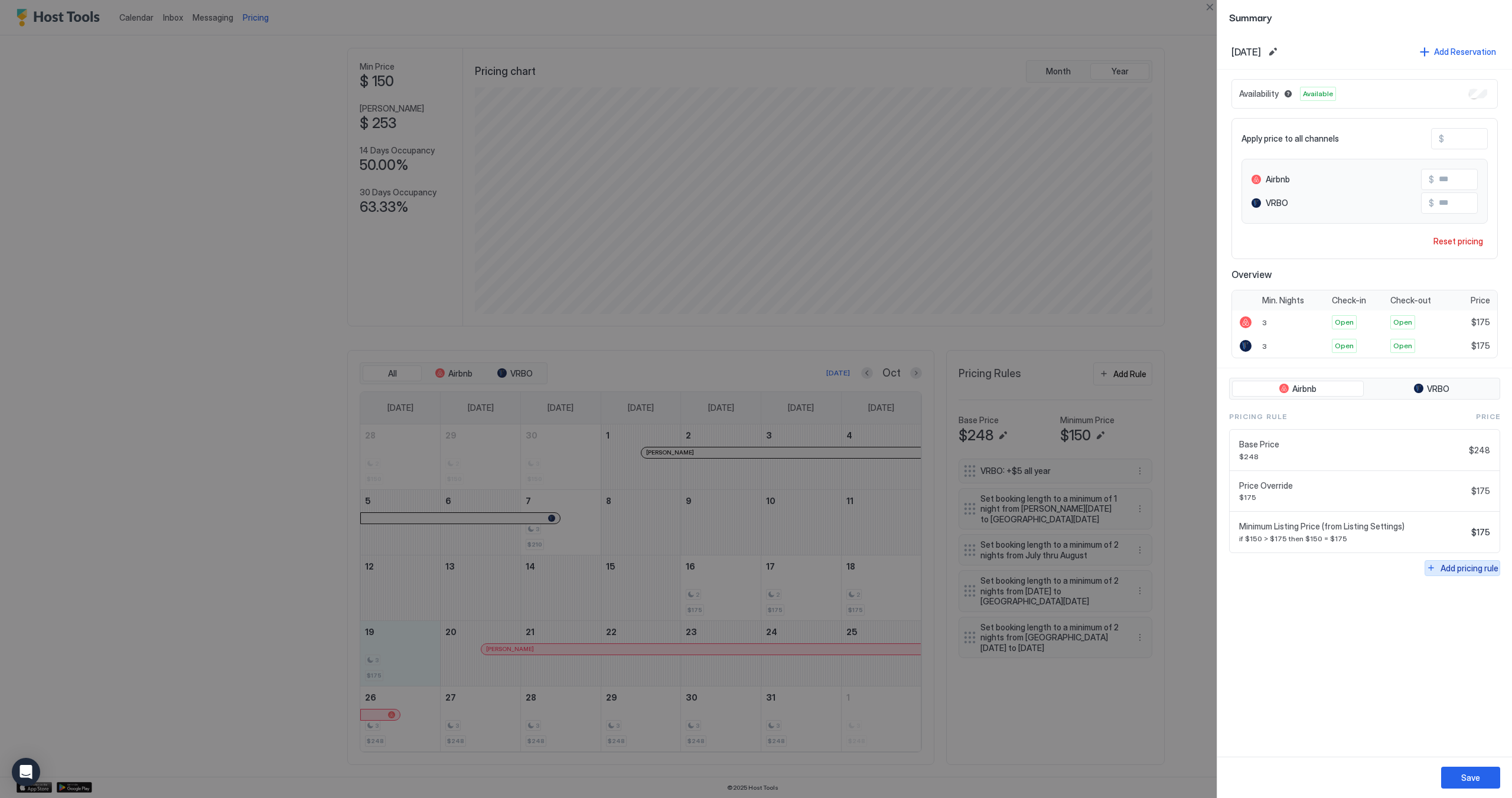
click at [1453, 564] on div "Add pricing rule" at bounding box center [1469, 568] width 58 height 13
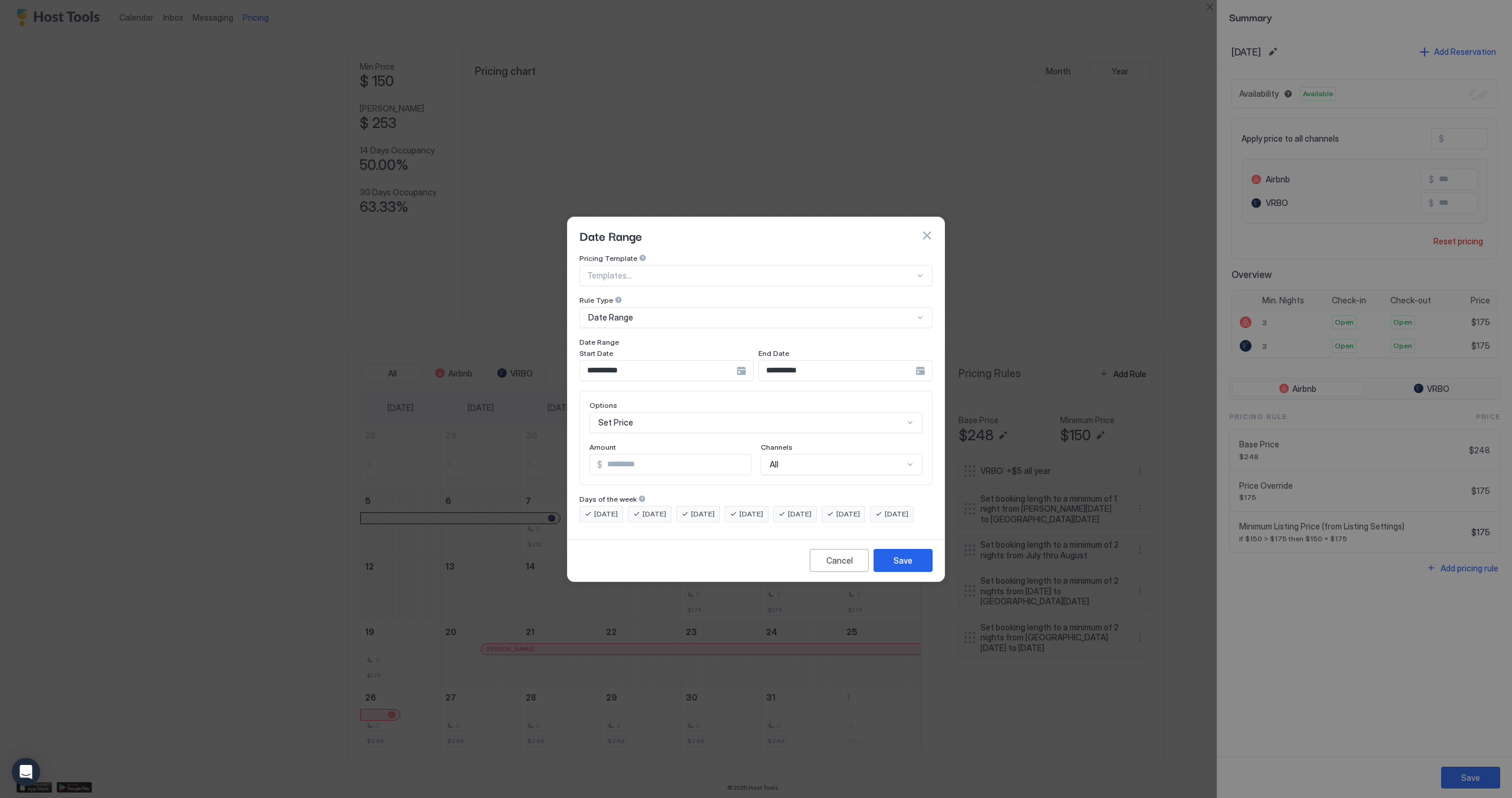
scroll to position [62, 0]
click at [634, 415] on div "Set Price" at bounding box center [756, 423] width 333 height 21
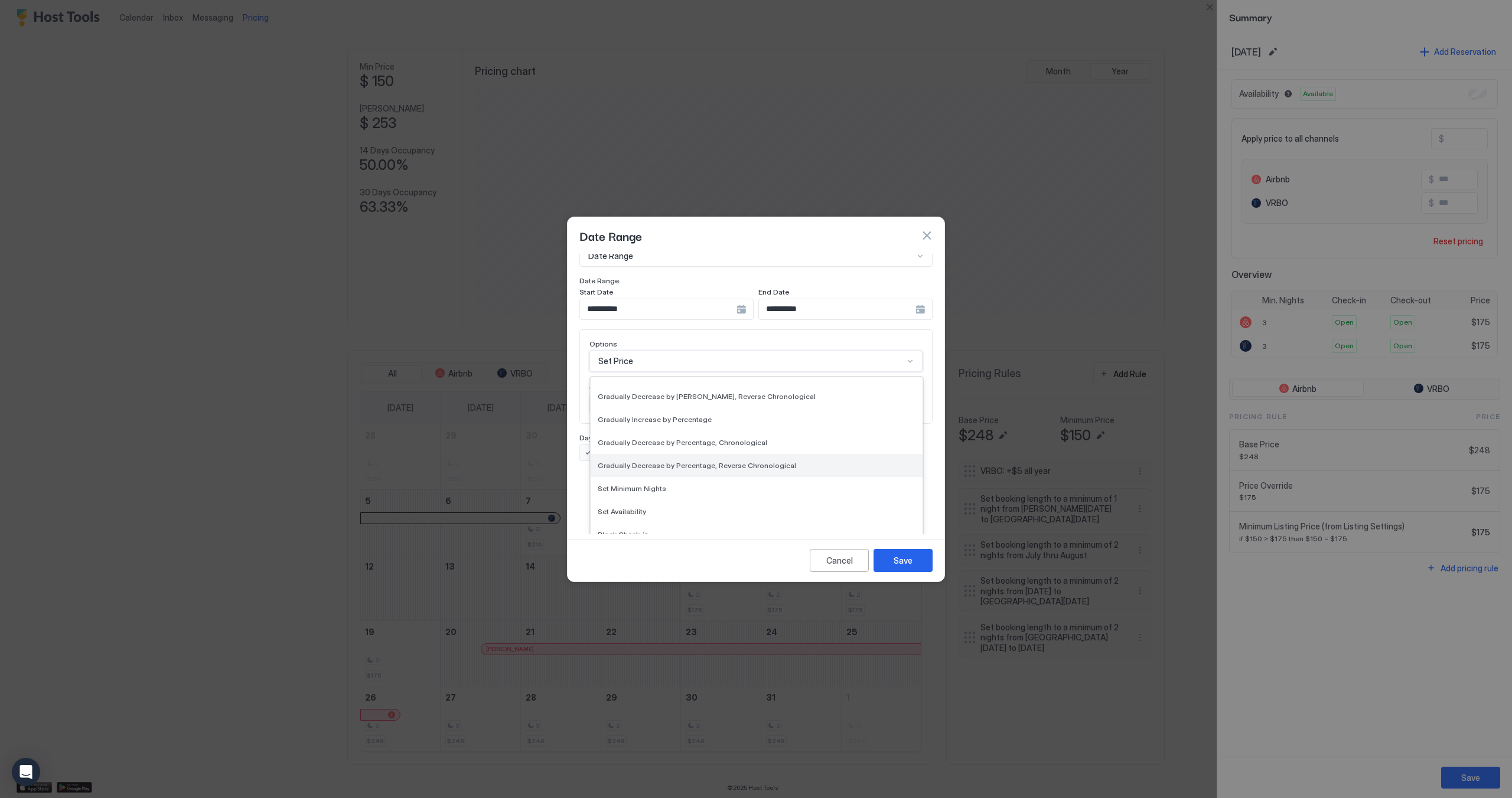
scroll to position [214, 0]
click at [668, 470] on div "Set Minimum Nights" at bounding box center [756, 474] width 318 height 9
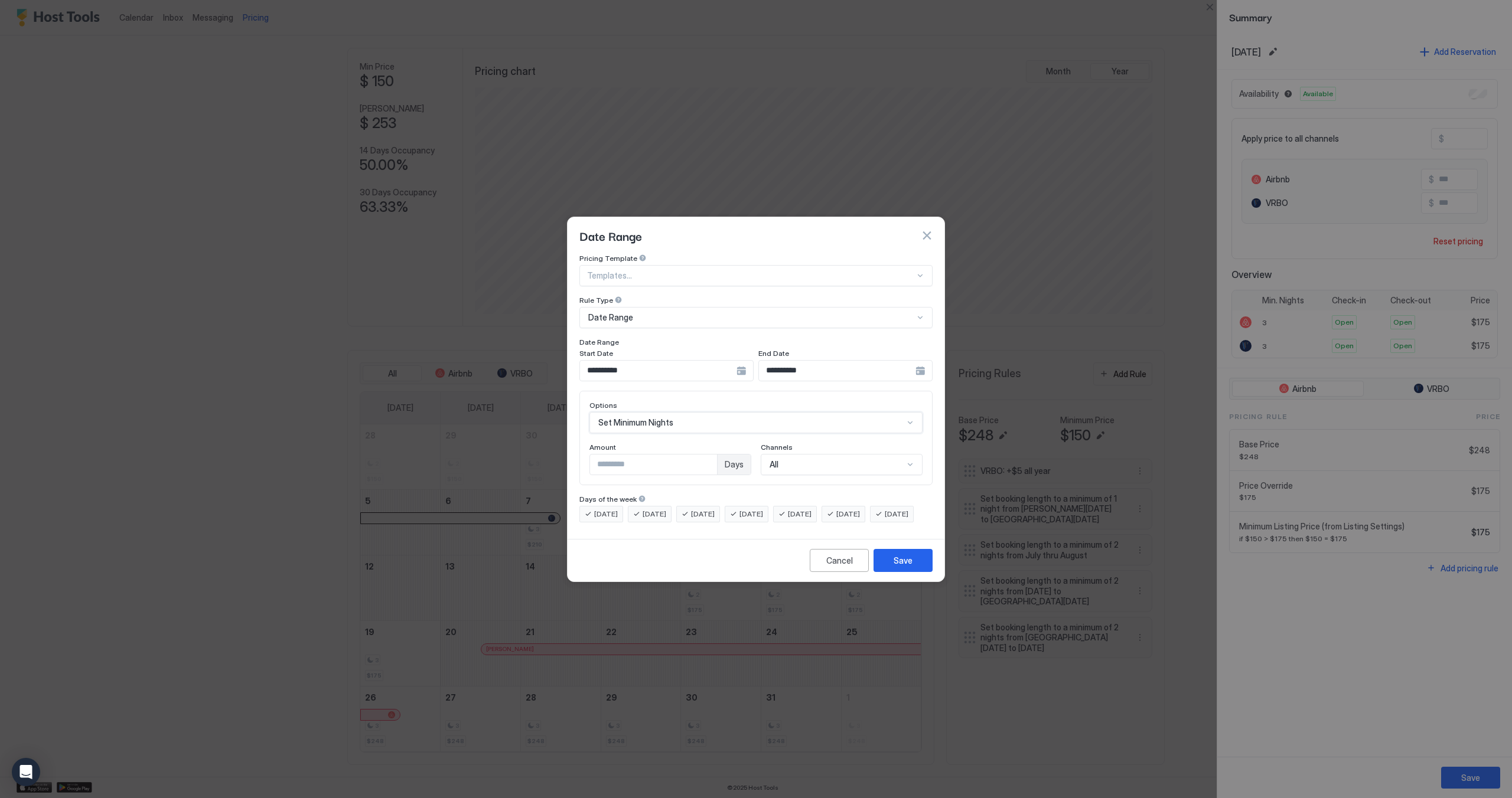
scroll to position [0, 0]
drag, startPoint x: 628, startPoint y: 456, endPoint x: 583, endPoint y: 458, distance: 45.0
click at [583, 458] on div "Options Set Minimum Nights Amount * Days Channels All" at bounding box center [756, 438] width 353 height 94
type input "*"
click at [899, 566] on div "Save" at bounding box center [903, 560] width 19 height 13
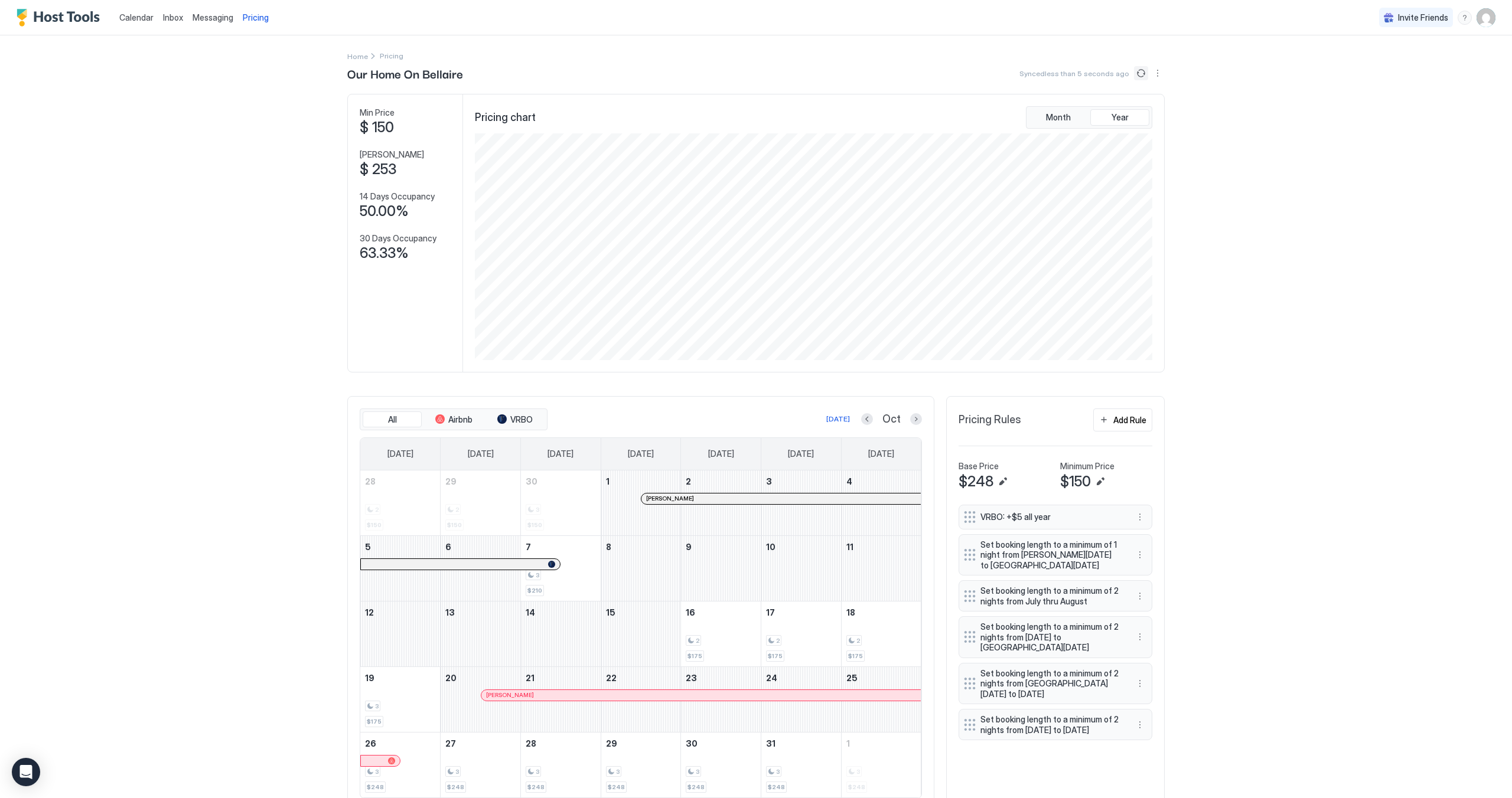
click at [1138, 72] on button "Sync prices" at bounding box center [1140, 73] width 14 height 14
click at [370, 722] on div "$175" at bounding box center [374, 721] width 19 height 11
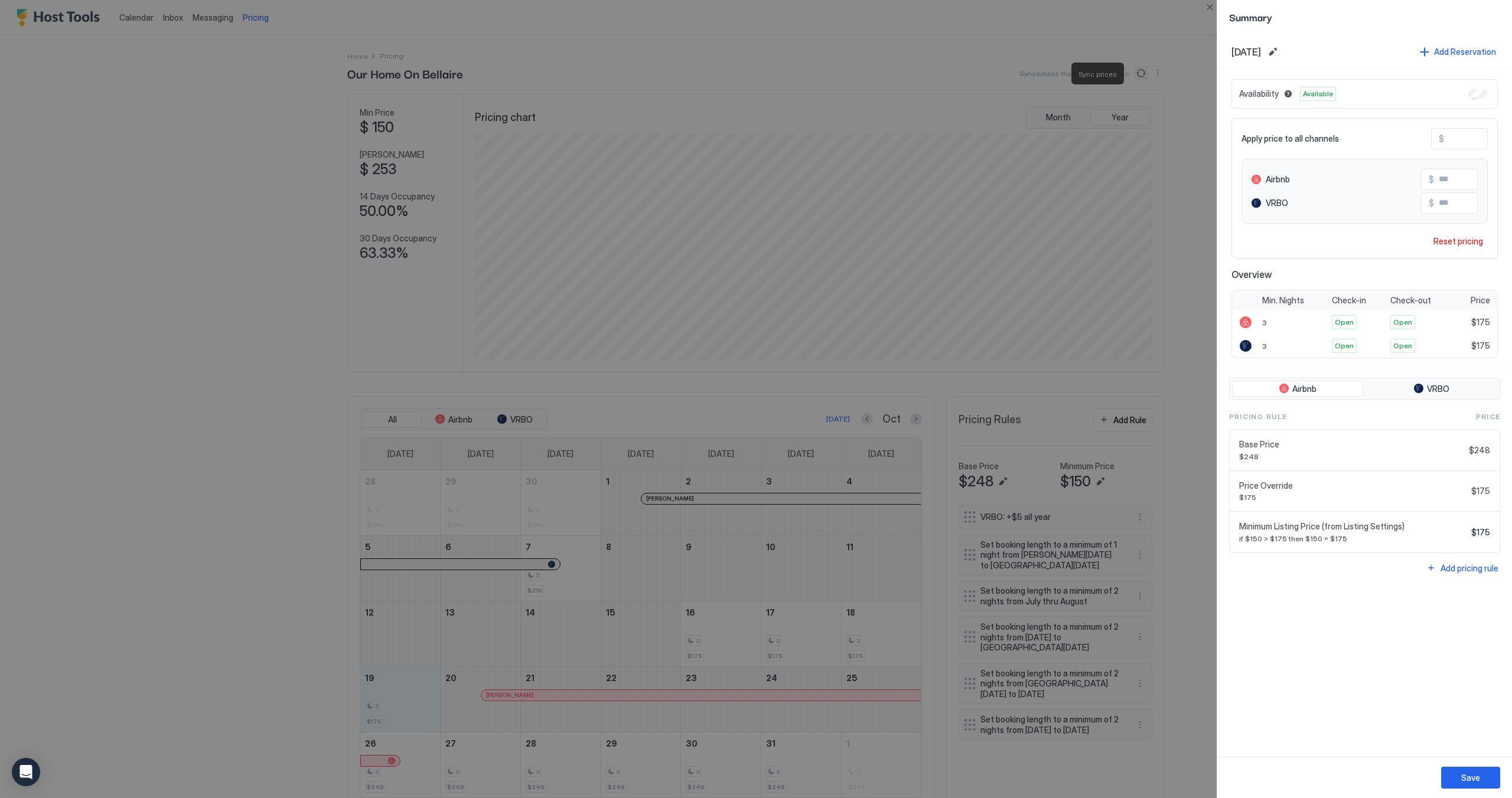
click at [277, 751] on div at bounding box center [756, 399] width 1512 height 798
click at [1453, 781] on button "Save" at bounding box center [1470, 777] width 59 height 22
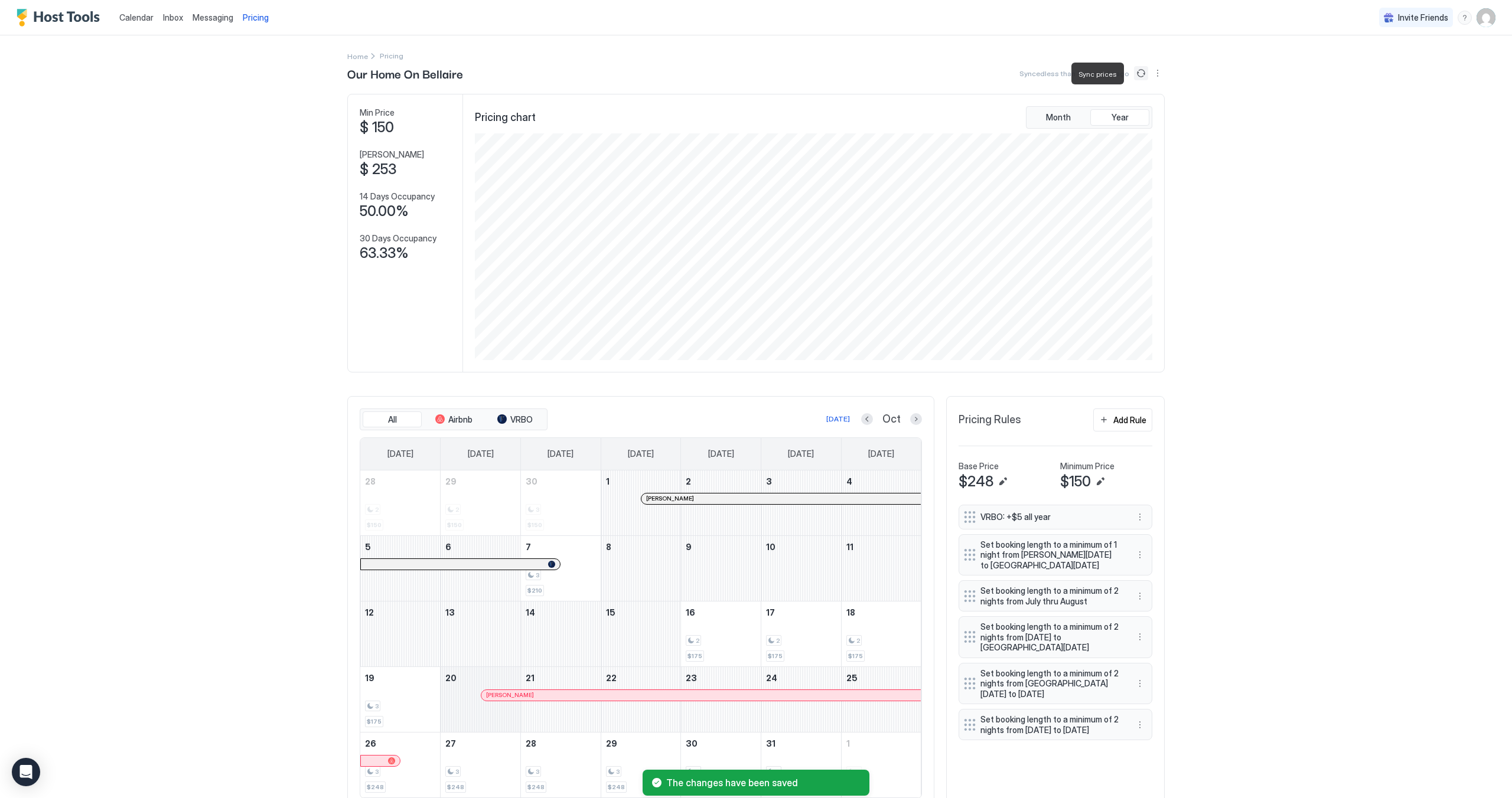
drag, startPoint x: 377, startPoint y: 722, endPoint x: 449, endPoint y: 725, distance: 72.1
click at [449, 725] on tr "19 3 $175 20 [PERSON_NAME] 21 22 23 24 25" at bounding box center [641, 698] width 561 height 66
drag, startPoint x: 392, startPoint y: 695, endPoint x: 465, endPoint y: 706, distance: 73.8
click at [465, 706] on tr "19 3 $175 20 [PERSON_NAME] 21 22 23 24 25" at bounding box center [641, 698] width 561 height 66
click at [400, 698] on div "3 $175" at bounding box center [400, 699] width 70 height 56
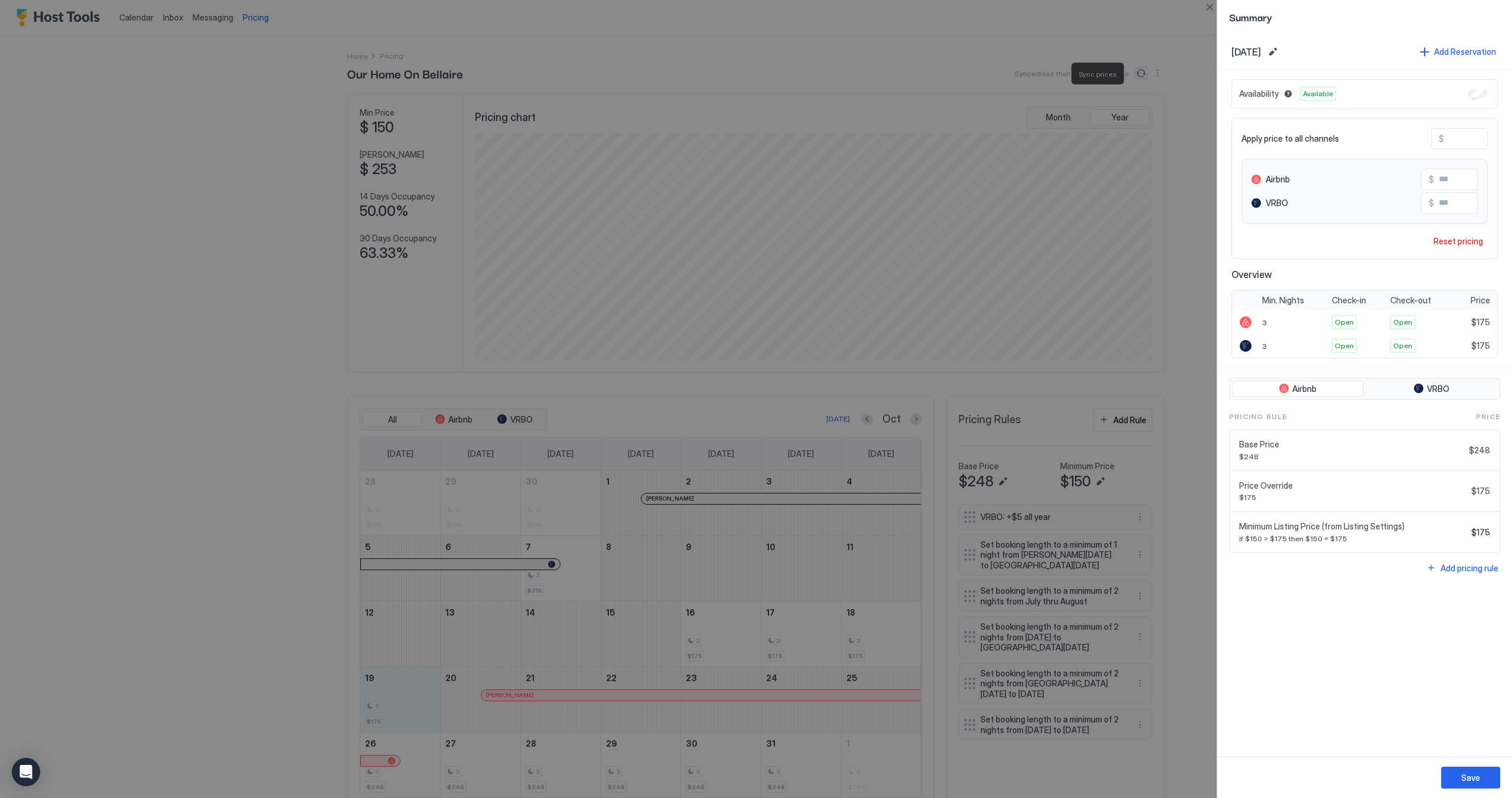
click at [1187, 82] on div at bounding box center [756, 399] width 1512 height 798
click at [1205, 5] on button "Close" at bounding box center [1209, 7] width 14 height 14
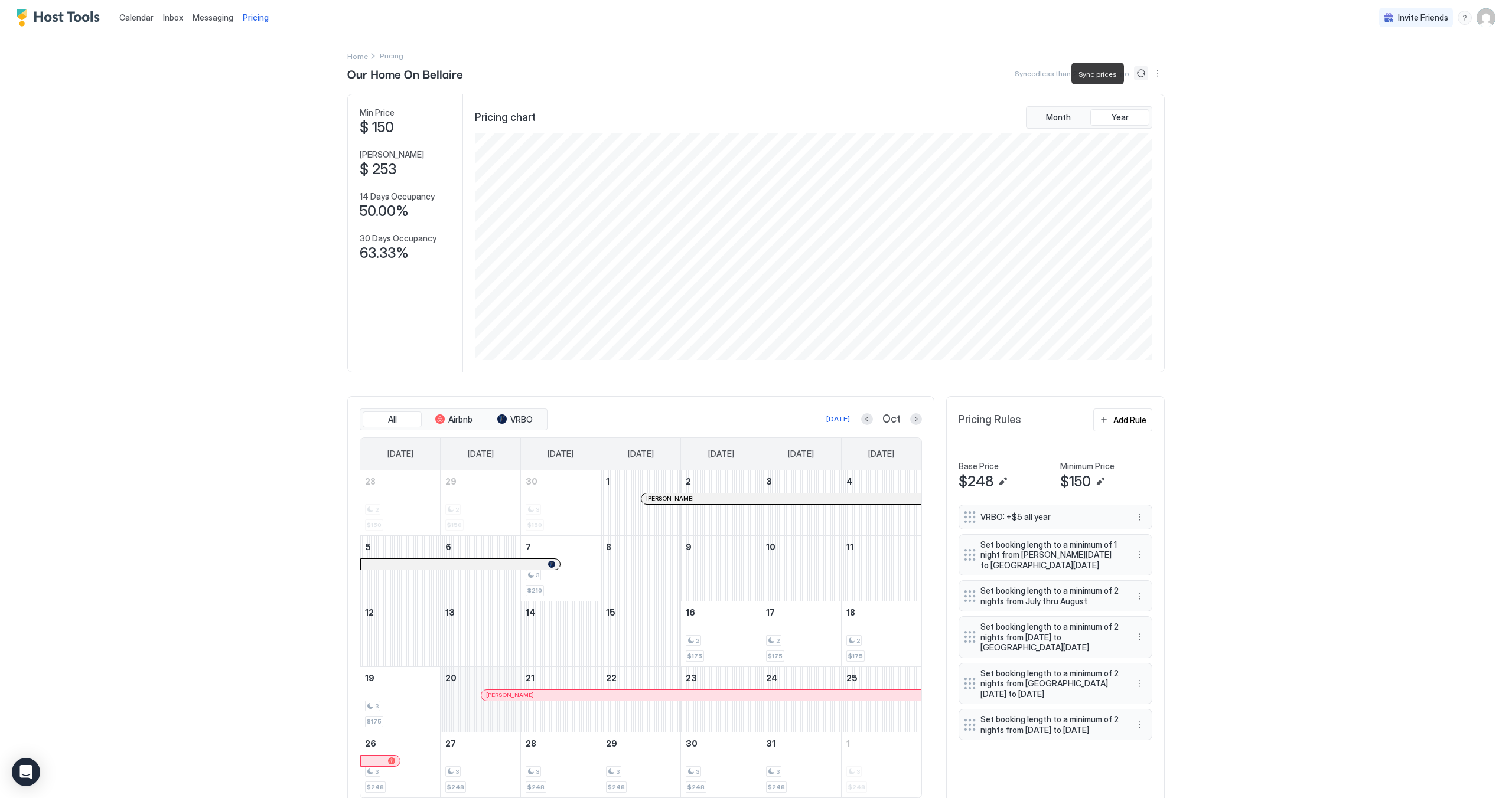
drag, startPoint x: 690, startPoint y: 637, endPoint x: 465, endPoint y: 712, distance: 237.2
click at [461, 712] on tbody "28 2 $150 29 2 $150 30 3 $150 1 [PERSON_NAME] 2 3 4 5 6 7 3 $210 8 9 10 11 12 1…" at bounding box center [641, 633] width 561 height 327
drag, startPoint x: 705, startPoint y: 635, endPoint x: 366, endPoint y: 725, distance: 350.7
click at [459, 719] on tbody "28 2 $150 29 2 $150 30 3 $150 1 [PERSON_NAME] 2 3 4 5 6 7 3 $210 8 9 10 11 12 1…" at bounding box center [641, 633] width 561 height 327
drag, startPoint x: 387, startPoint y: 716, endPoint x: 416, endPoint y: 723, distance: 29.8
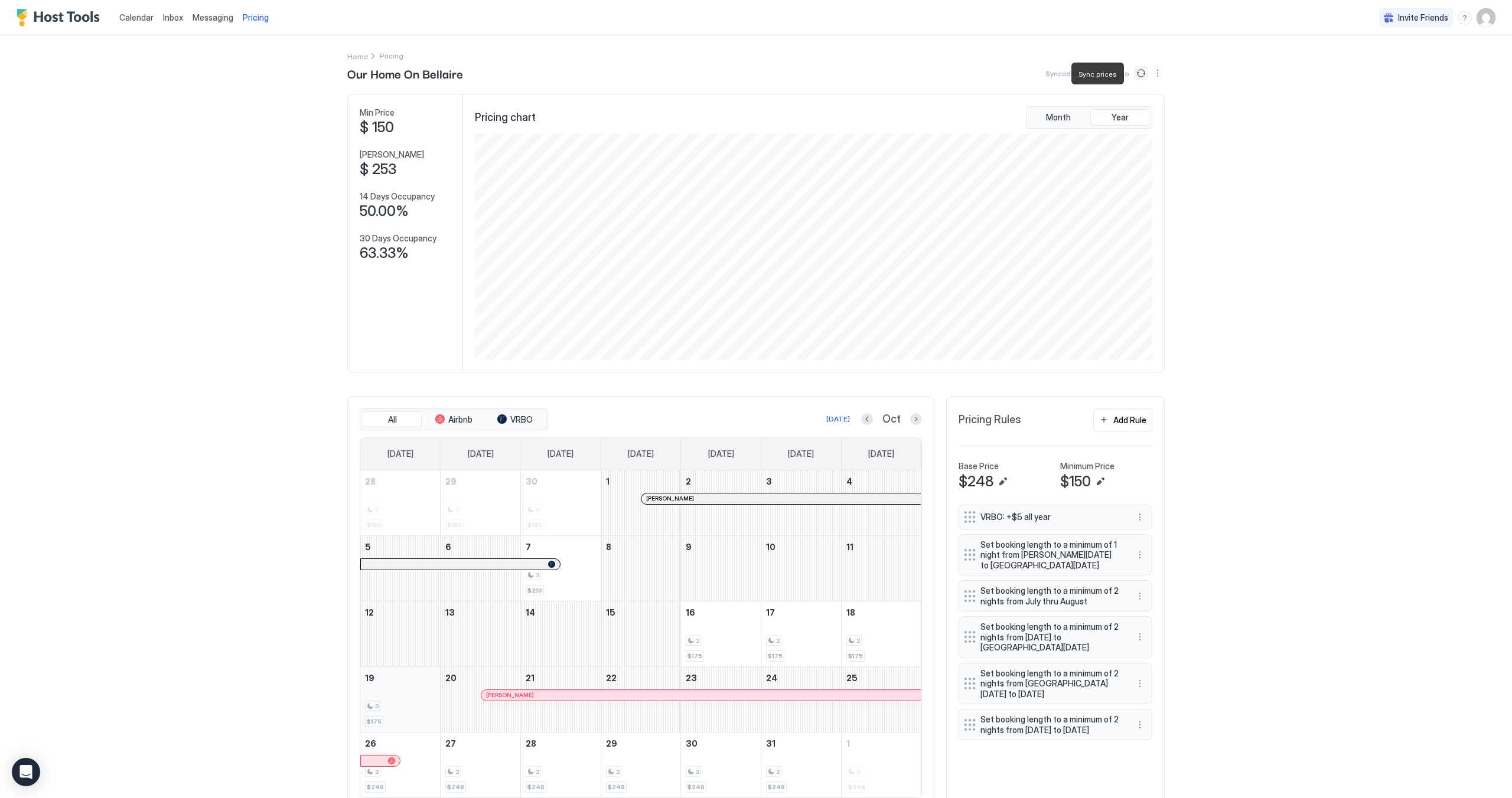
click at [417, 720] on div "3 $175" at bounding box center [400, 699] width 70 height 56
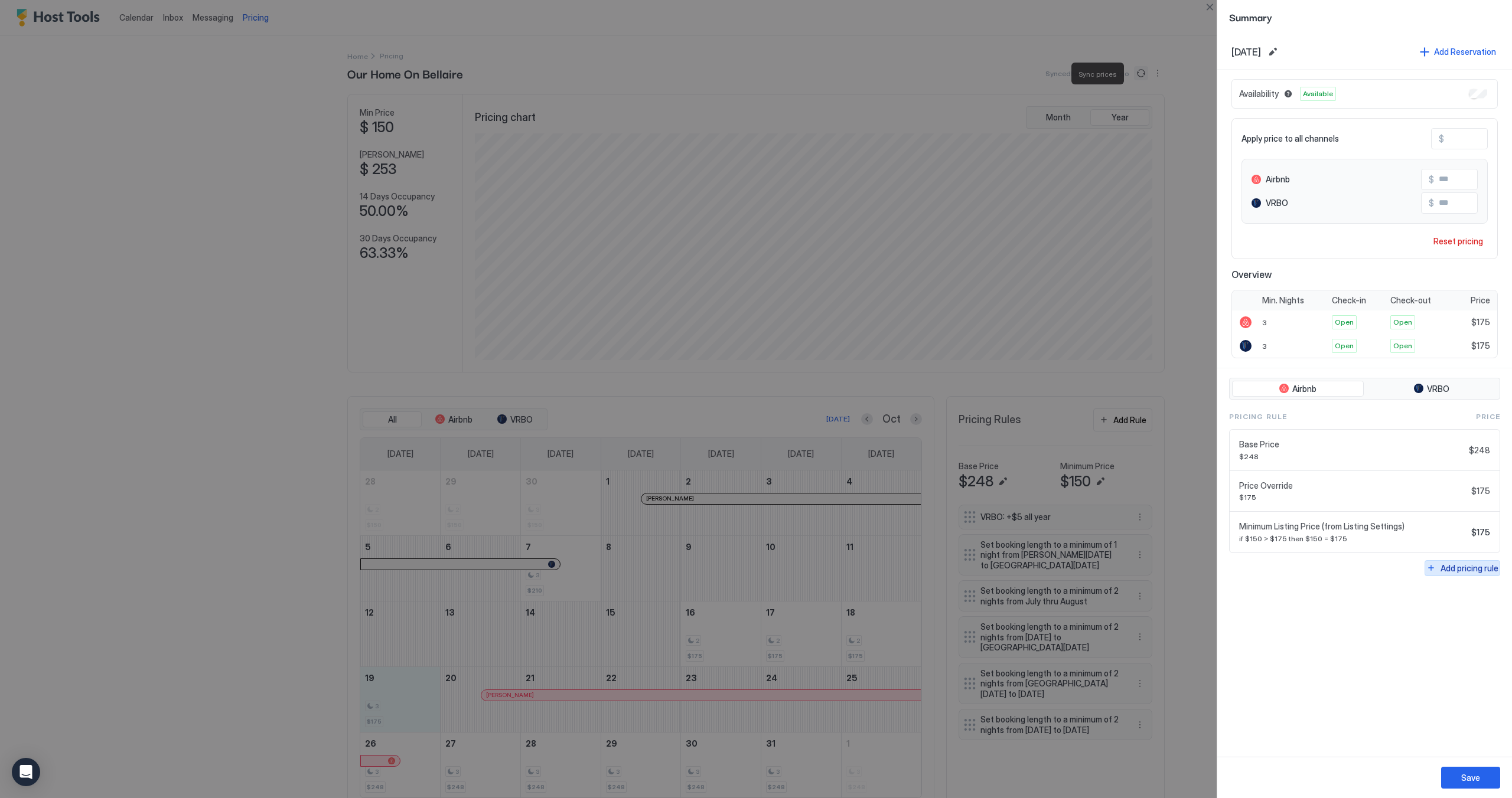
click at [1448, 568] on div "Add pricing rule" at bounding box center [1469, 568] width 58 height 13
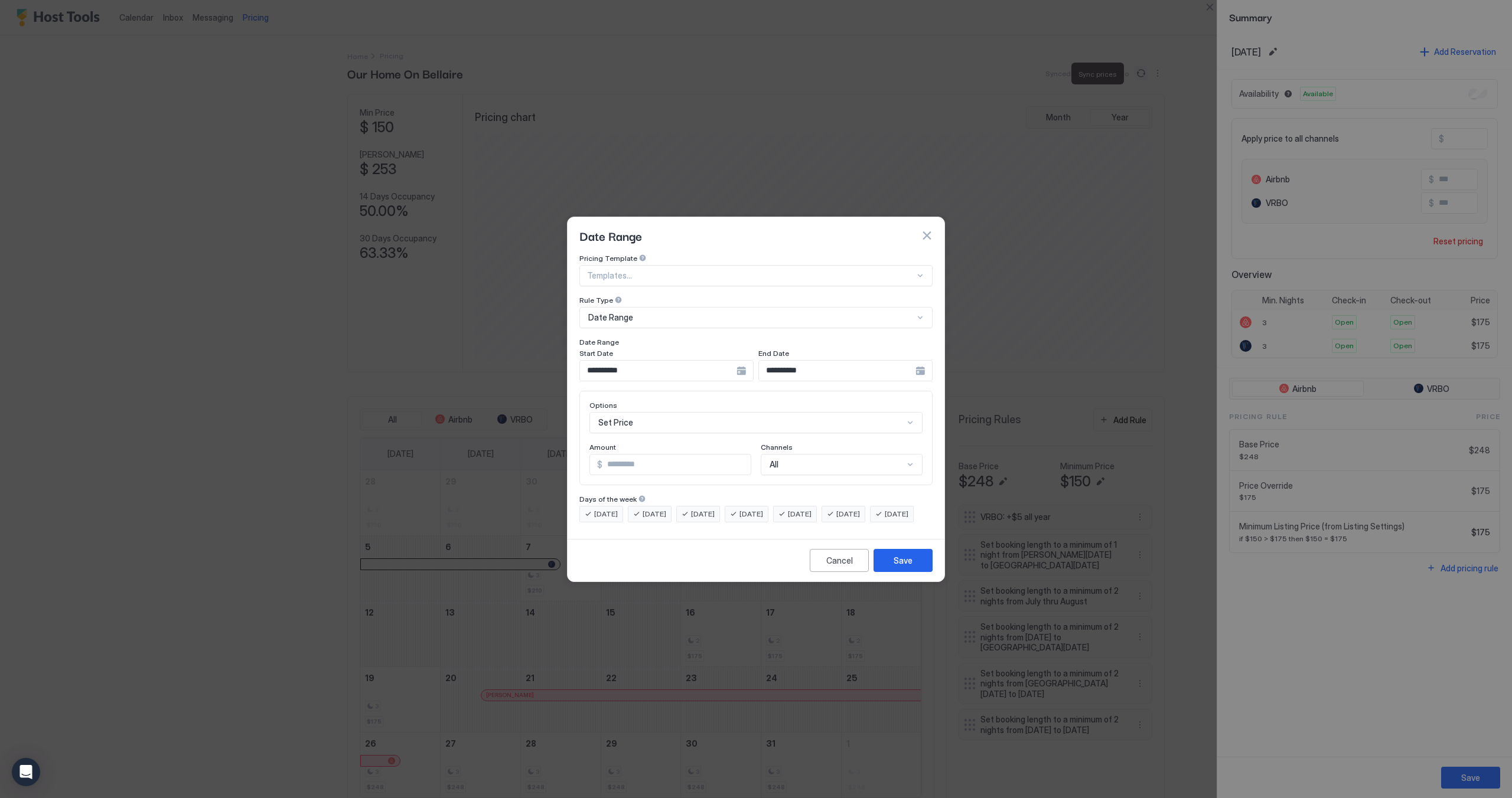
scroll to position [62, 0]
click at [643, 413] on div "Set Price" at bounding box center [756, 423] width 333 height 21
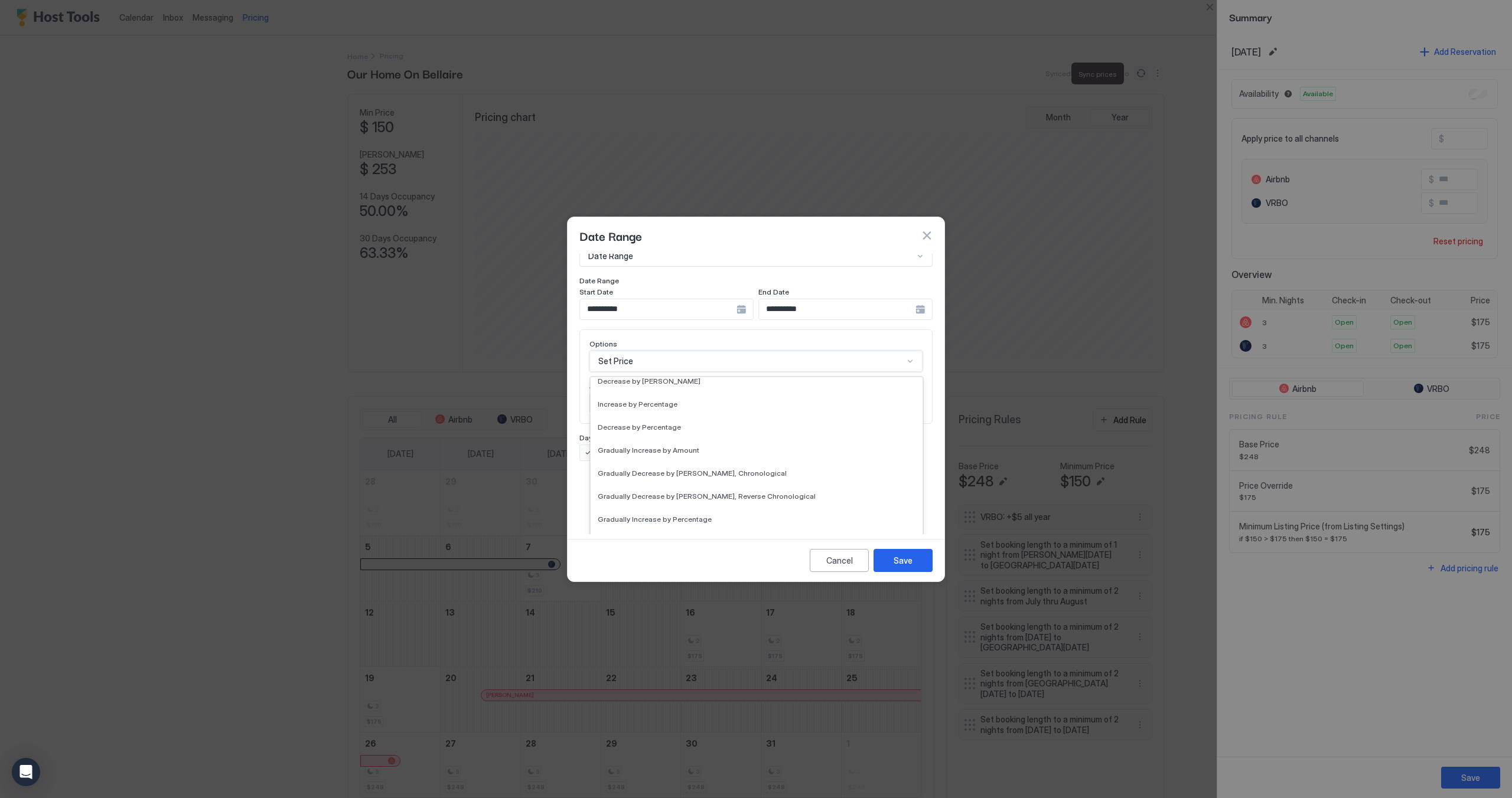
scroll to position [214, 0]
click at [668, 468] on div "Set Minimum Nights" at bounding box center [757, 474] width 332 height 23
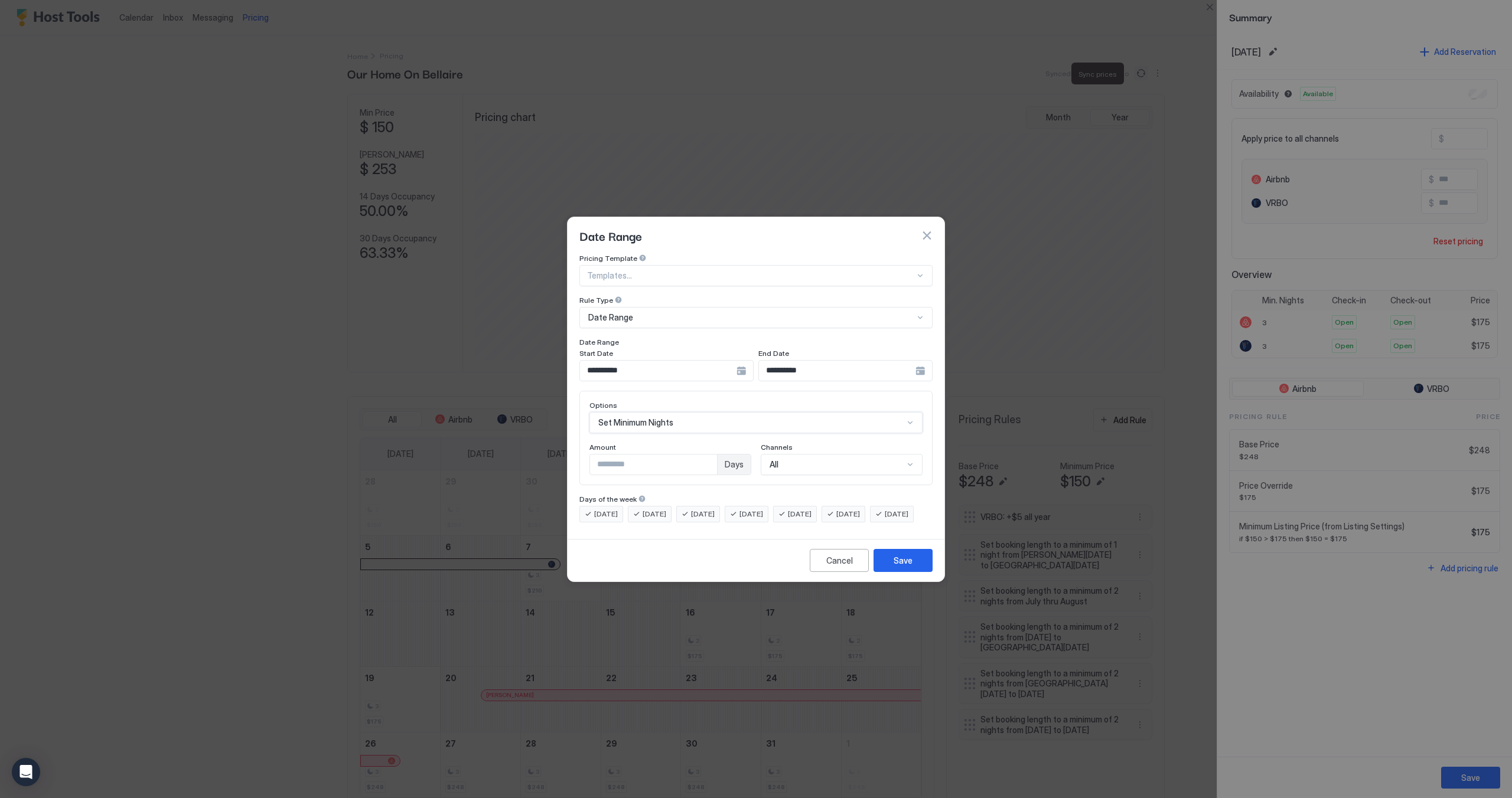
scroll to position [0, 0]
click at [627, 456] on input "*" at bounding box center [653, 464] width 127 height 20
drag, startPoint x: 638, startPoint y: 457, endPoint x: 587, endPoint y: 474, distance: 53.8
click at [577, 462] on div "**********" at bounding box center [756, 394] width 377 height 281
type input "*"
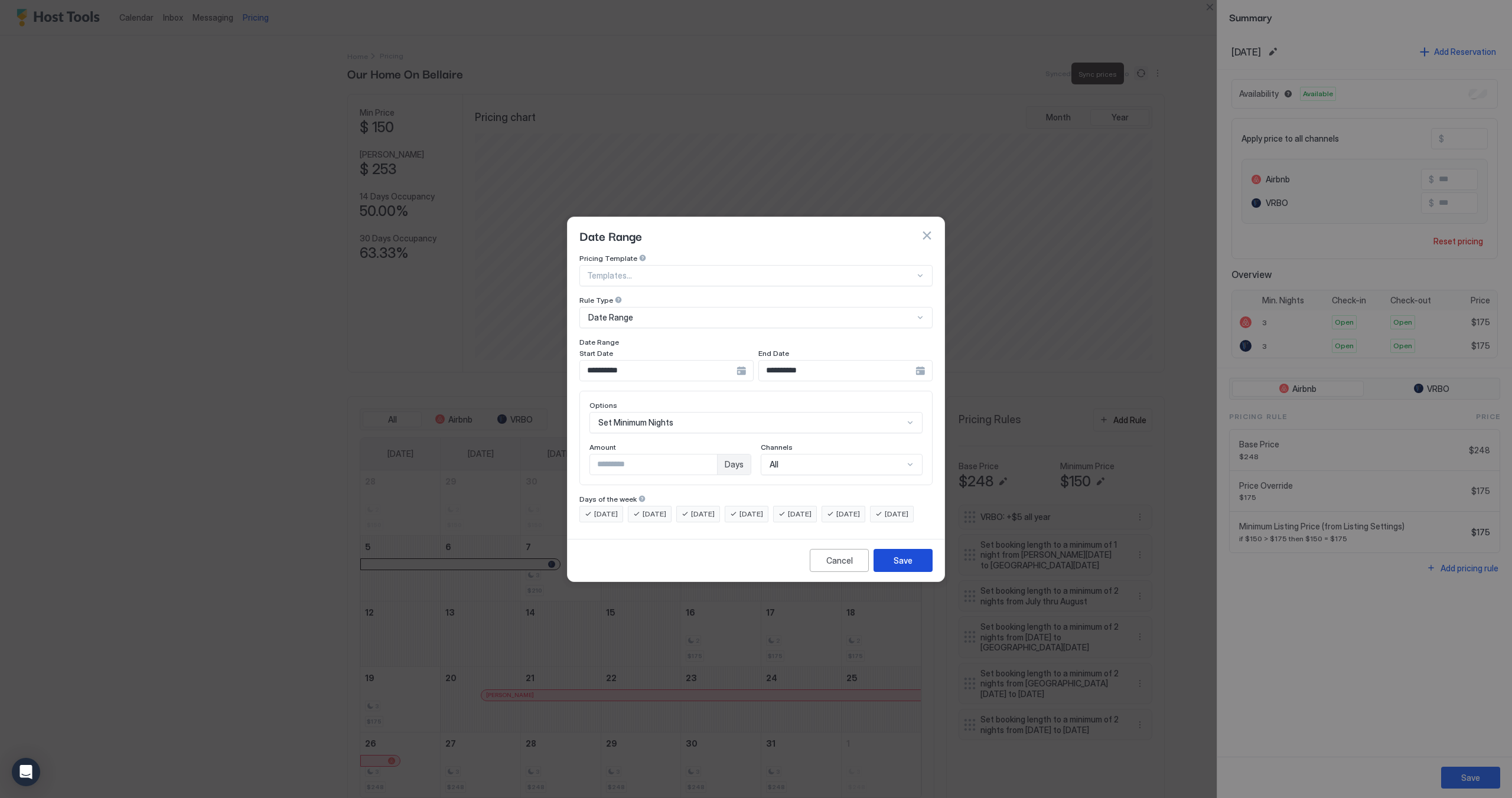
click at [895, 570] on button "Save" at bounding box center [903, 560] width 59 height 23
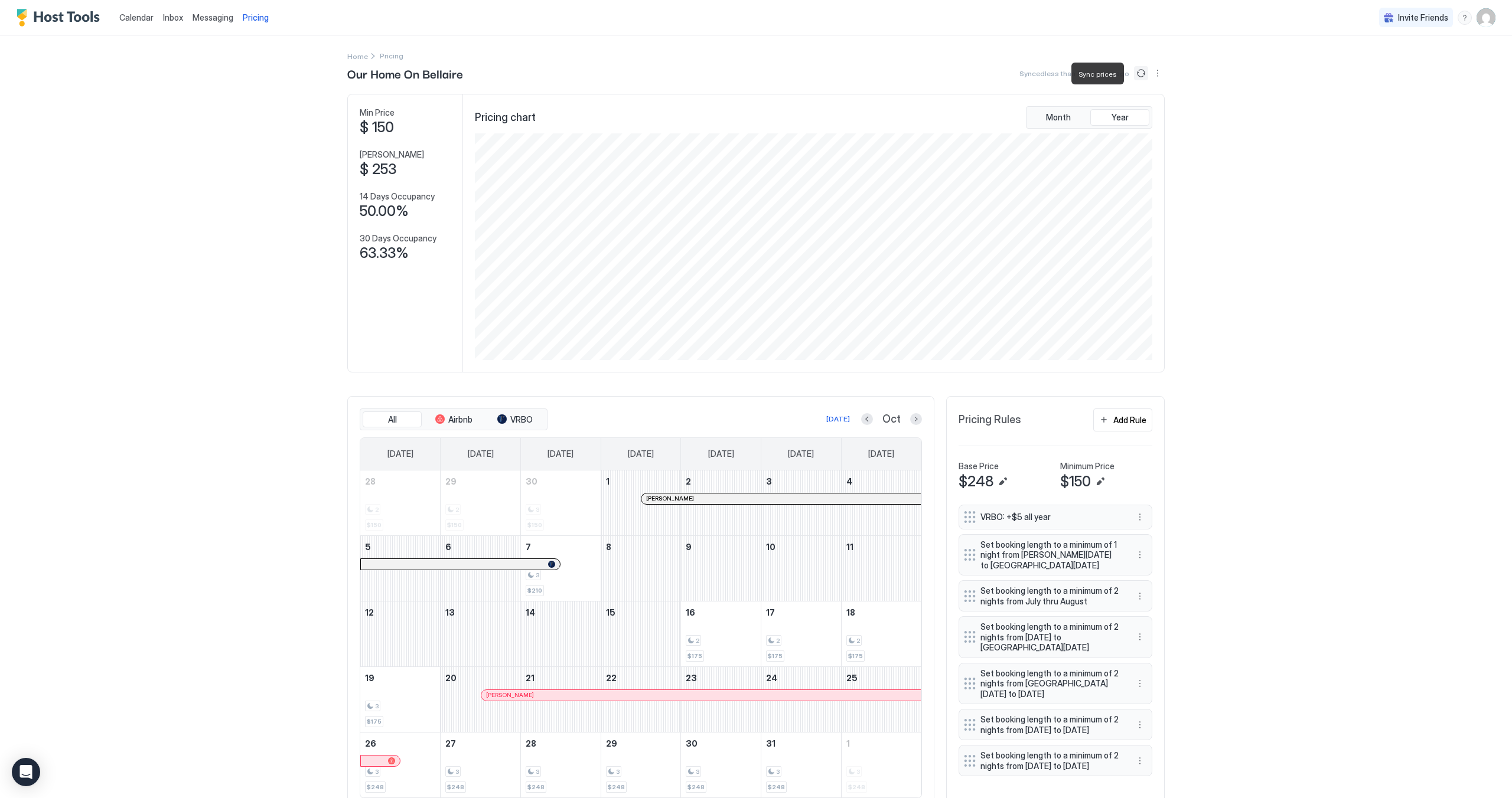
click at [1136, 74] on button "Sync prices" at bounding box center [1140, 73] width 14 height 14
click at [866, 425] on button "Previous month" at bounding box center [867, 419] width 12 height 12
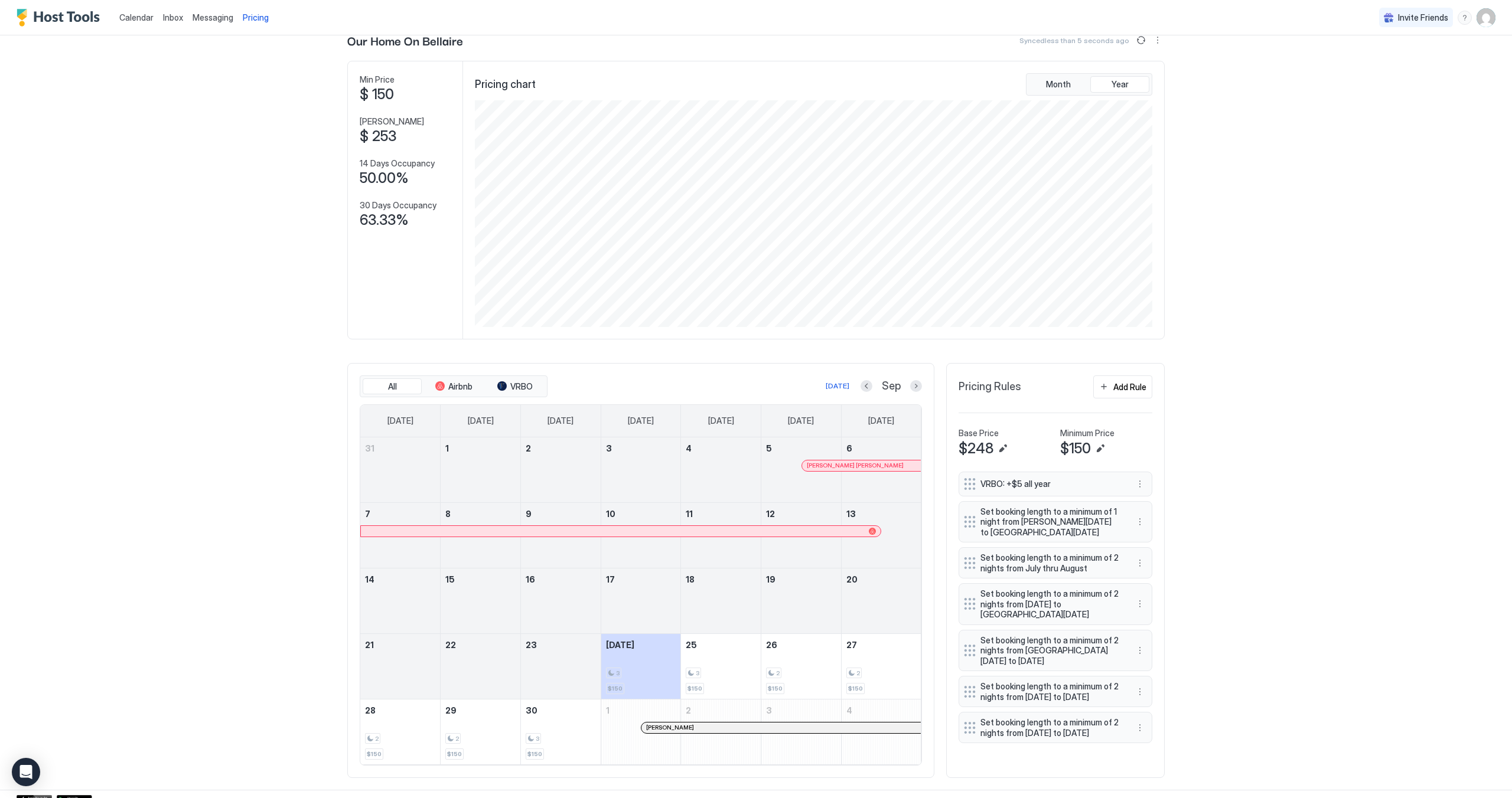
scroll to position [51, 0]
